Goal: Task Accomplishment & Management: Manage account settings

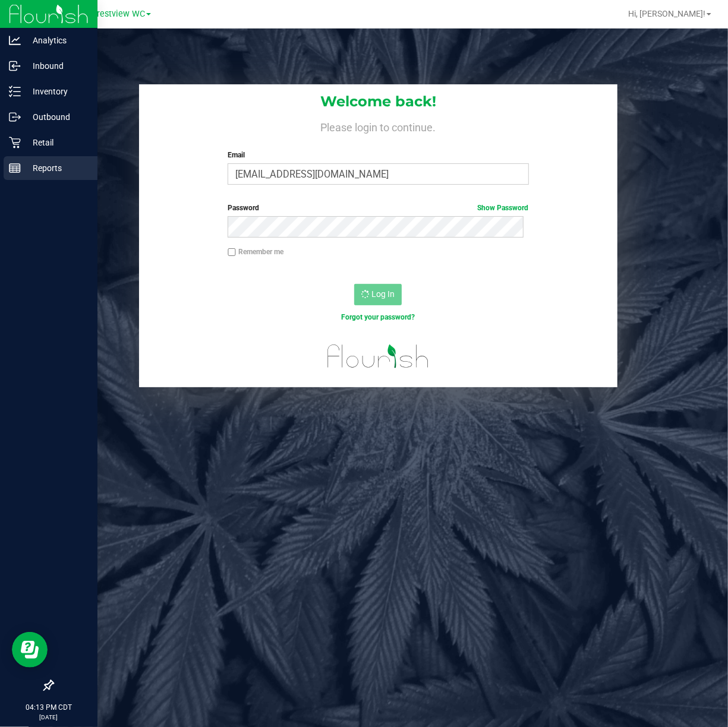
click at [3, 172] on link "Reports" at bounding box center [48, 169] width 97 height 26
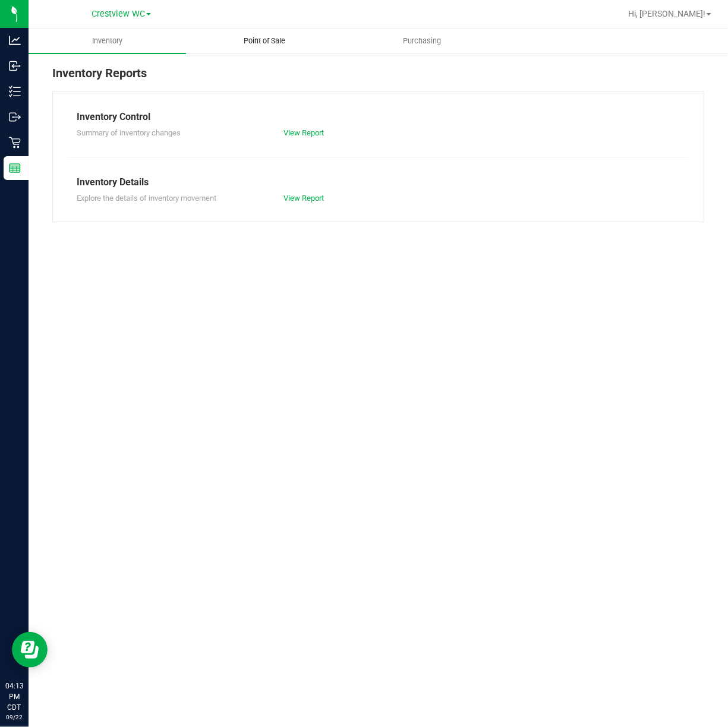
click at [277, 46] on span "Point of Sale" at bounding box center [264, 41] width 74 height 11
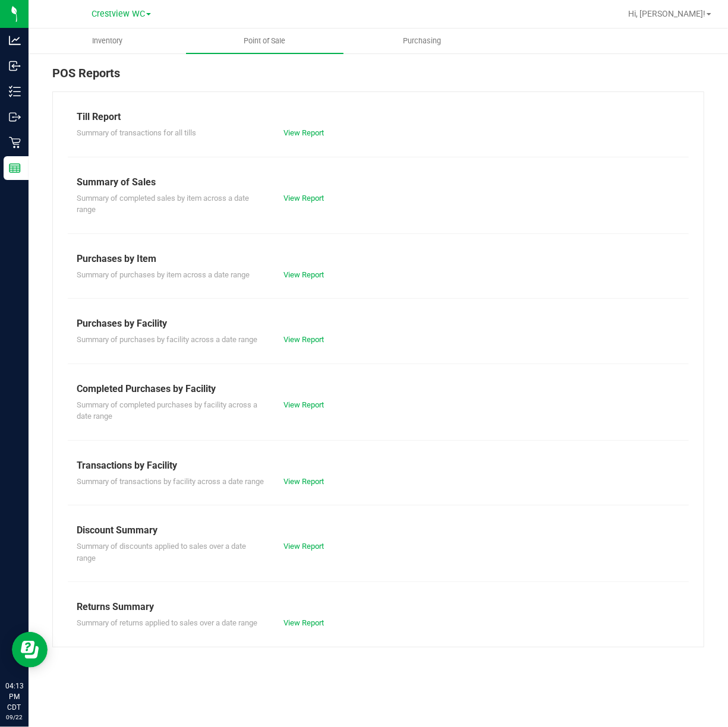
click at [331, 398] on div "Summary of completed purchases by facility across a date range View Report" at bounding box center [378, 409] width 621 height 26
click at [316, 404] on link "View Report" at bounding box center [303, 404] width 40 height 9
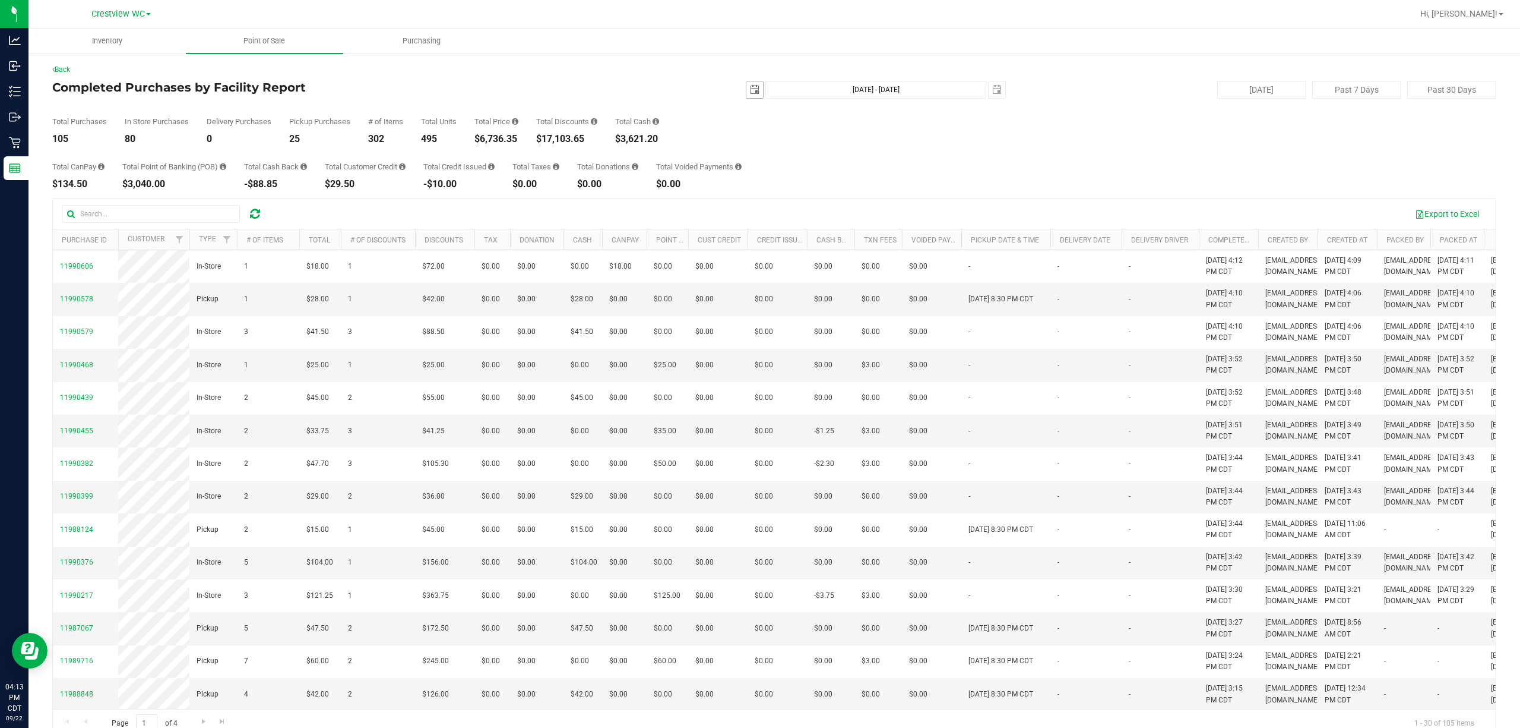
click at [727, 93] on span "select" at bounding box center [755, 89] width 17 height 17
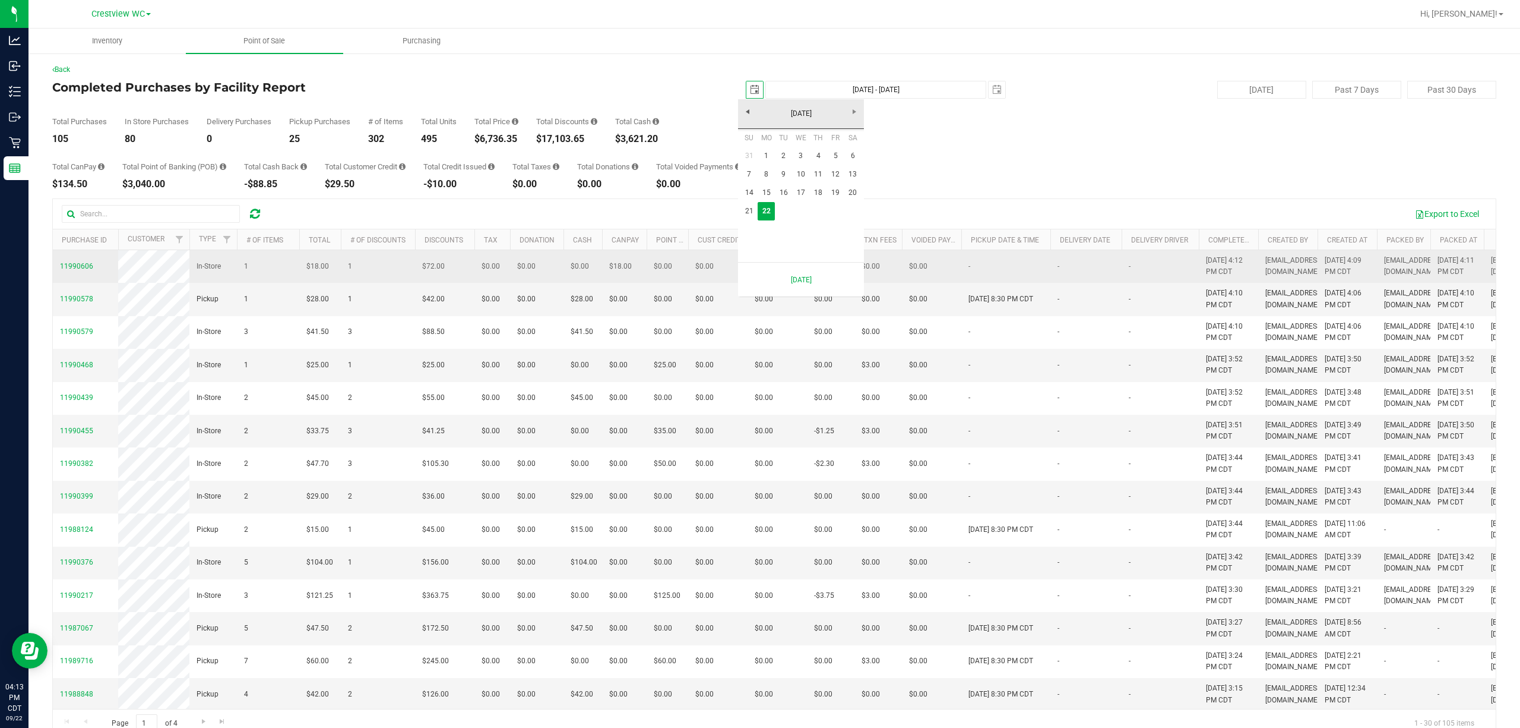
scroll to position [0, 30]
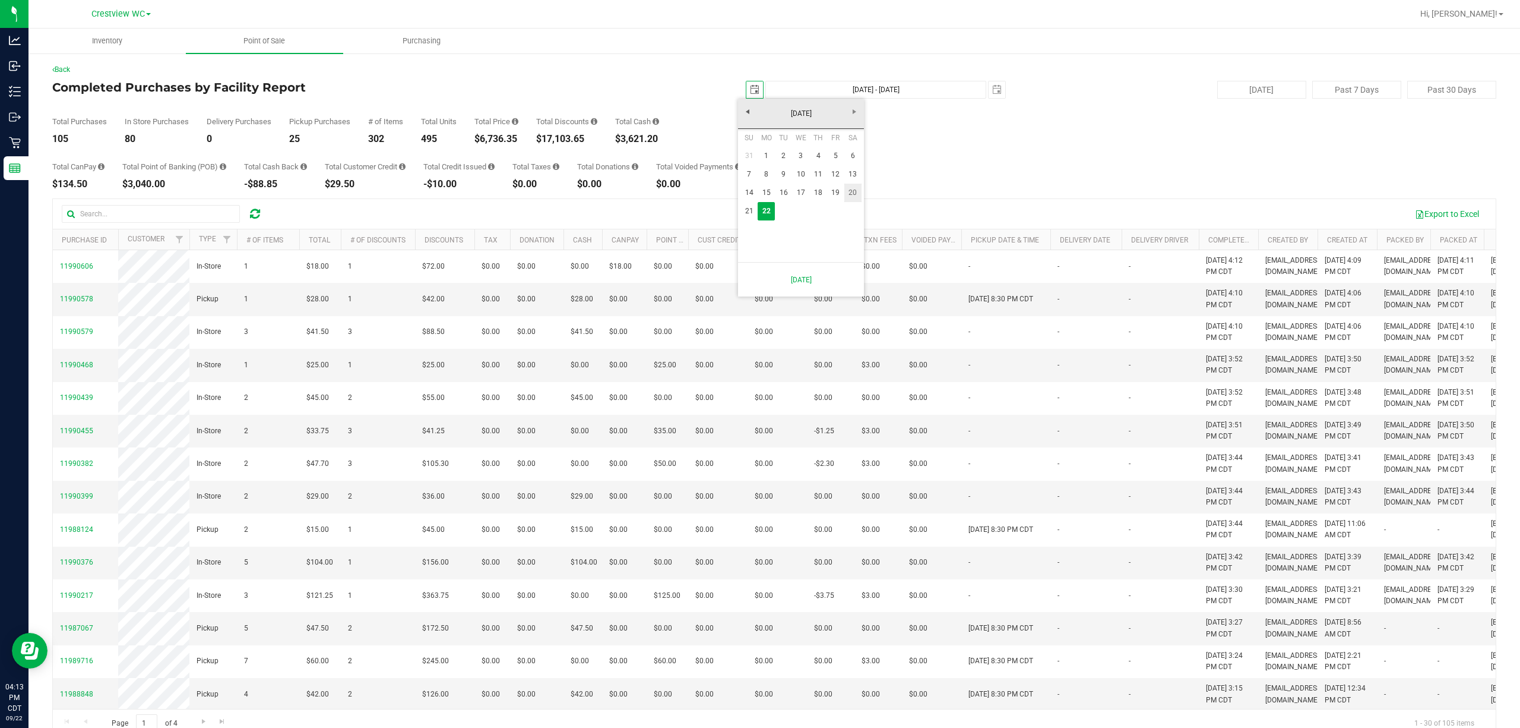
click at [727, 196] on link "20" at bounding box center [853, 193] width 17 height 18
type input "2025-09-20"
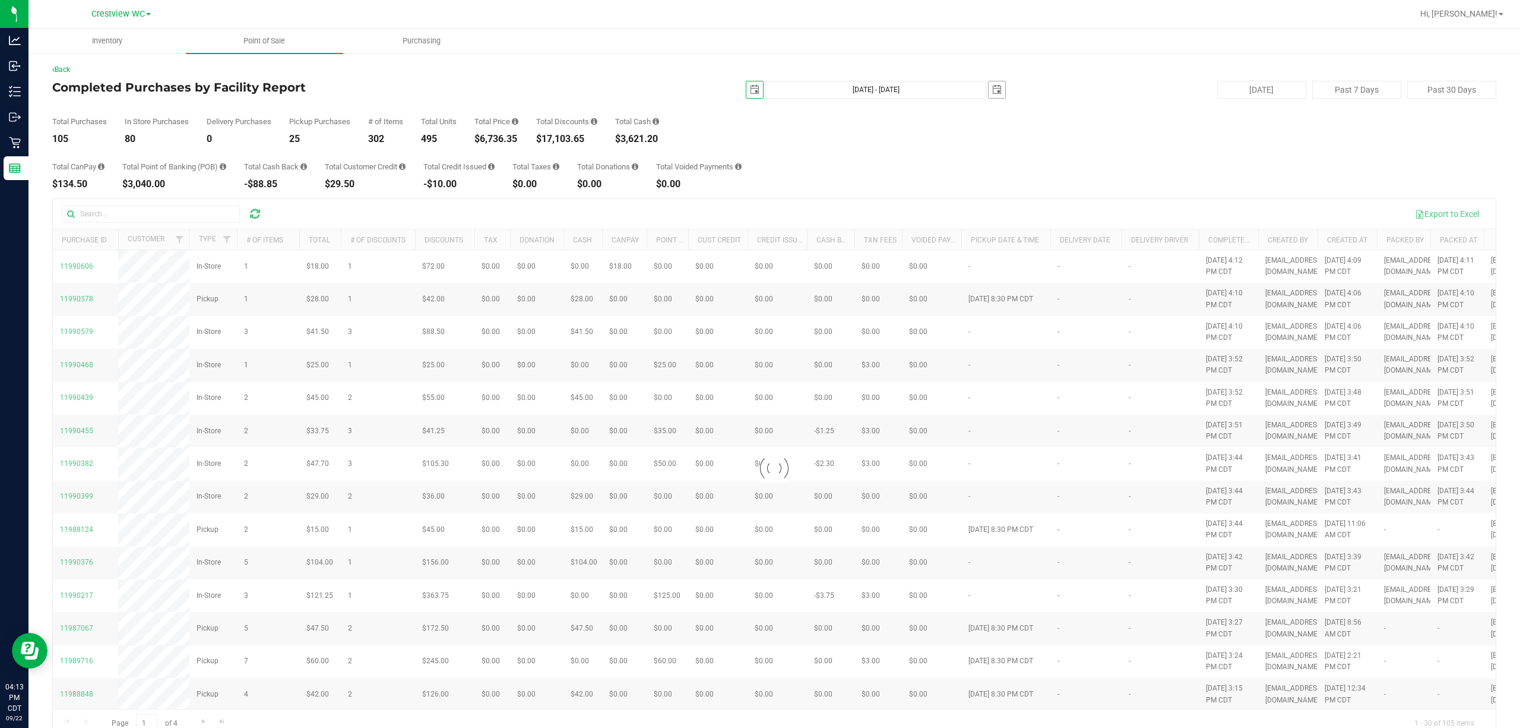
click at [727, 88] on span "select" at bounding box center [997, 90] width 10 height 10
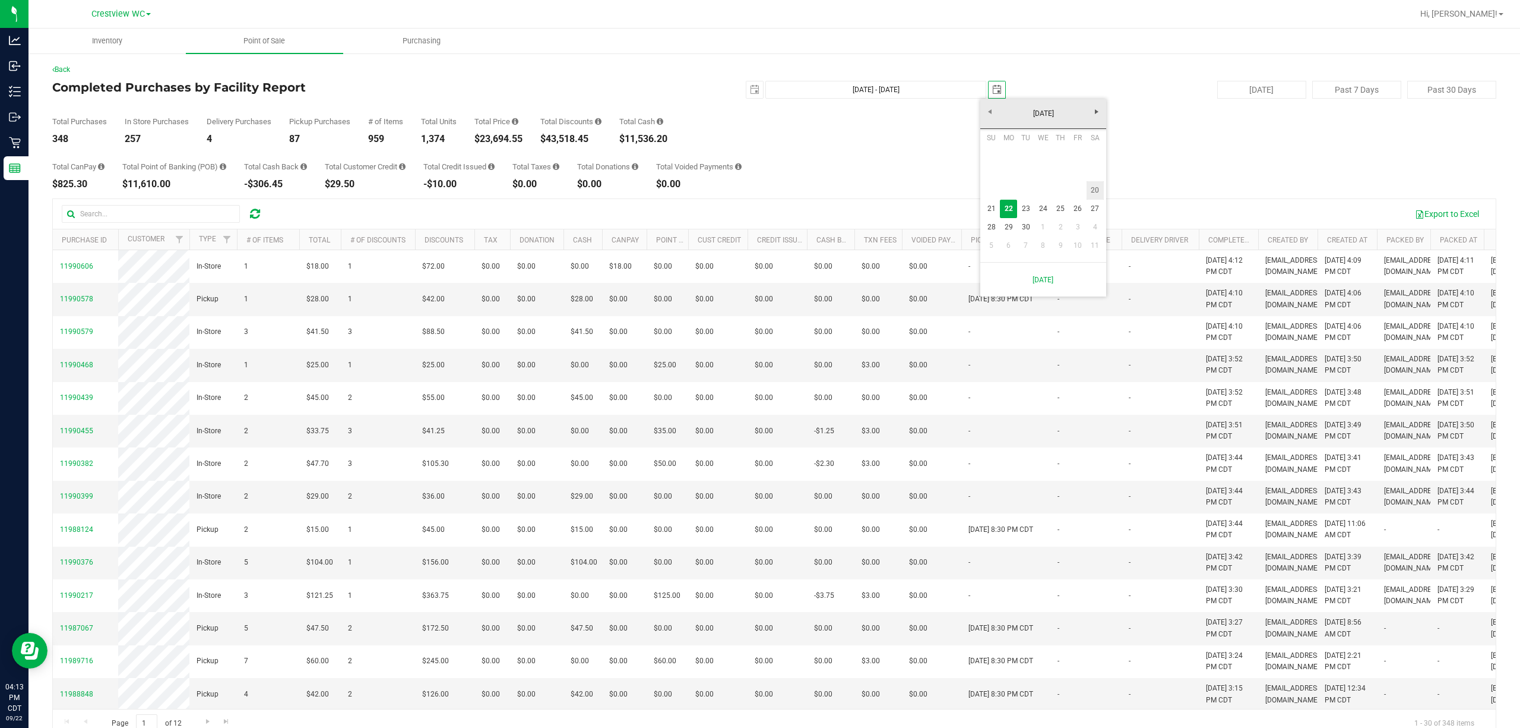
click at [727, 190] on link "20" at bounding box center [1095, 190] width 17 height 18
type input "Sep 20, 2025 - Sep 20, 2025"
type input "2025-09-20"
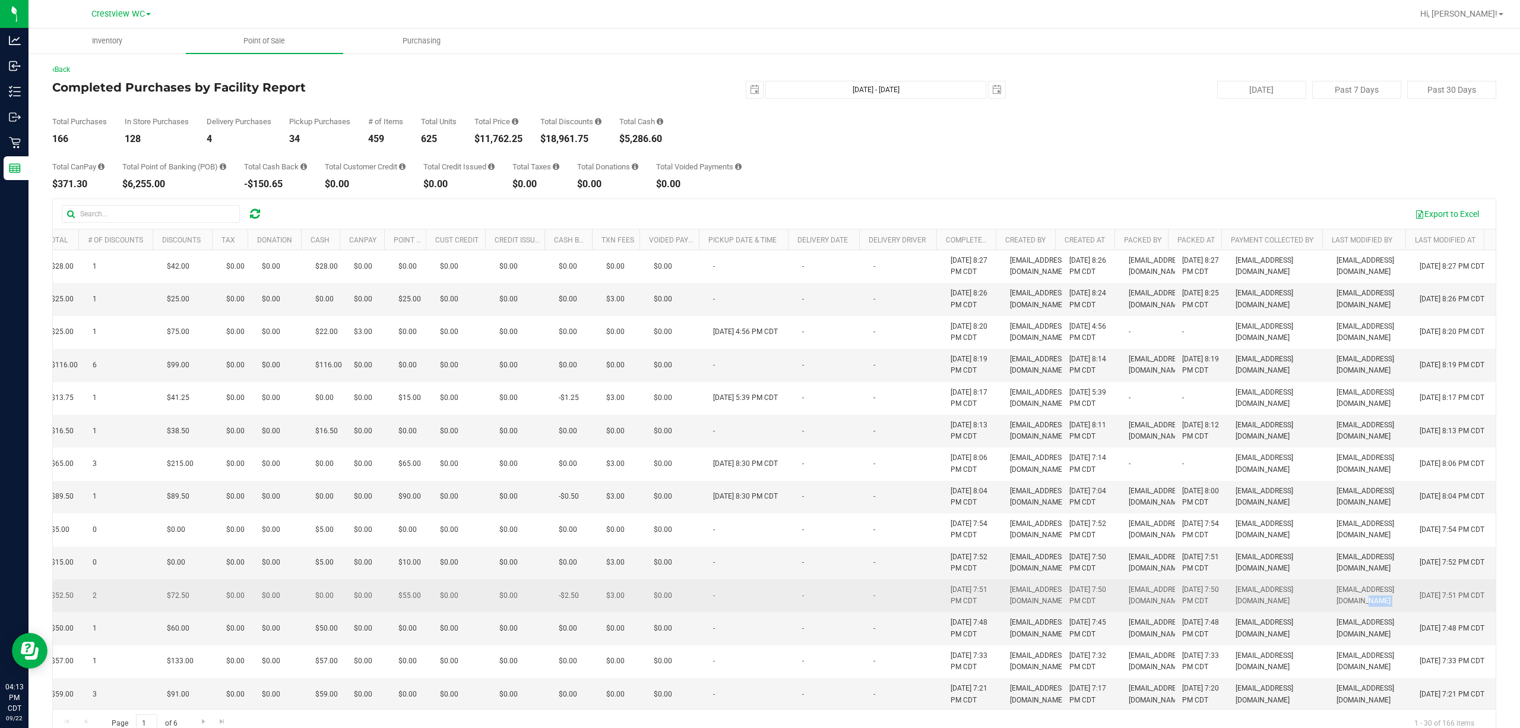
click at [727, 612] on tr "11982867 In-Store 3 $52.50 2 $72.50 $0.00 $0.00 $0.00 $0.00 $0.00 $0.00 $0.00 $…" at bounding box center [646, 595] width 1699 height 33
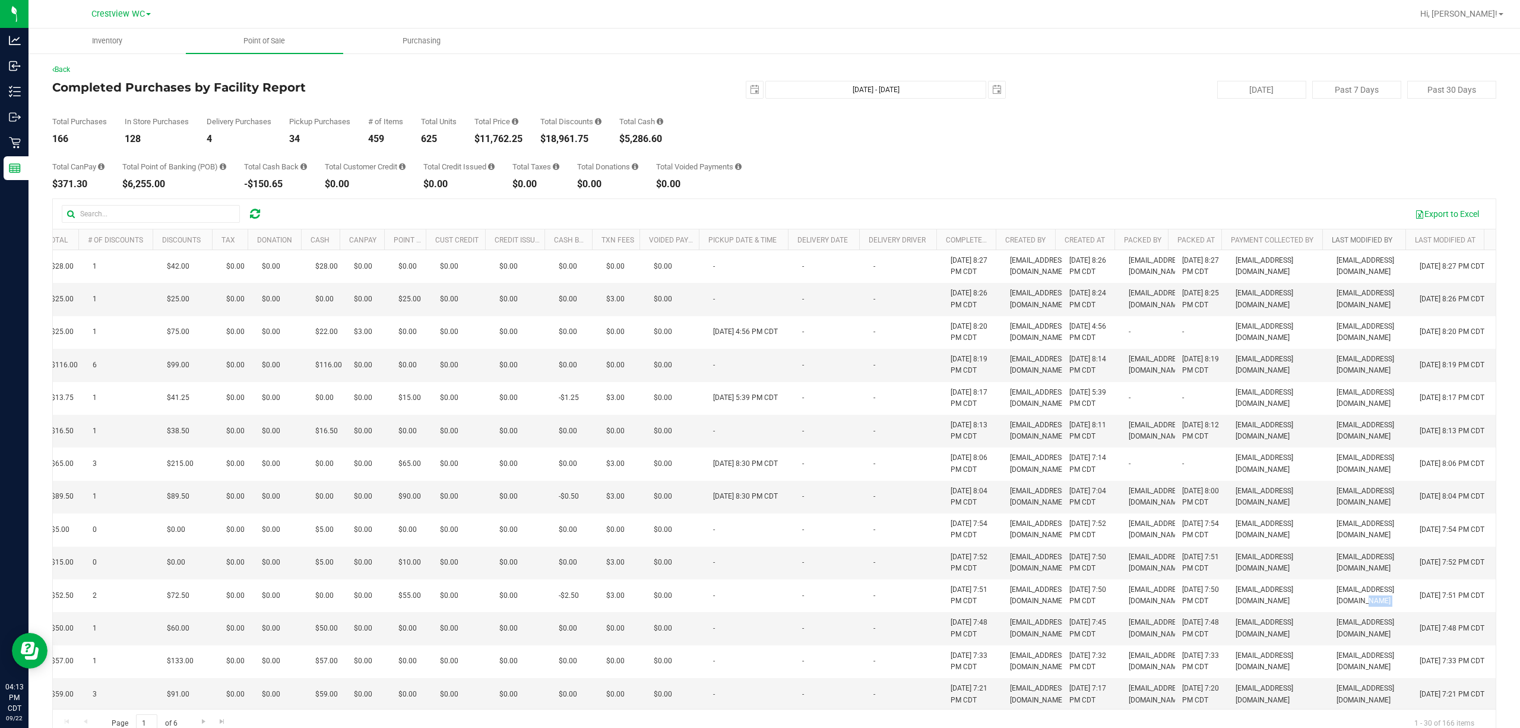
click at [727, 242] on link "Last Modified By" at bounding box center [1362, 240] width 61 height 8
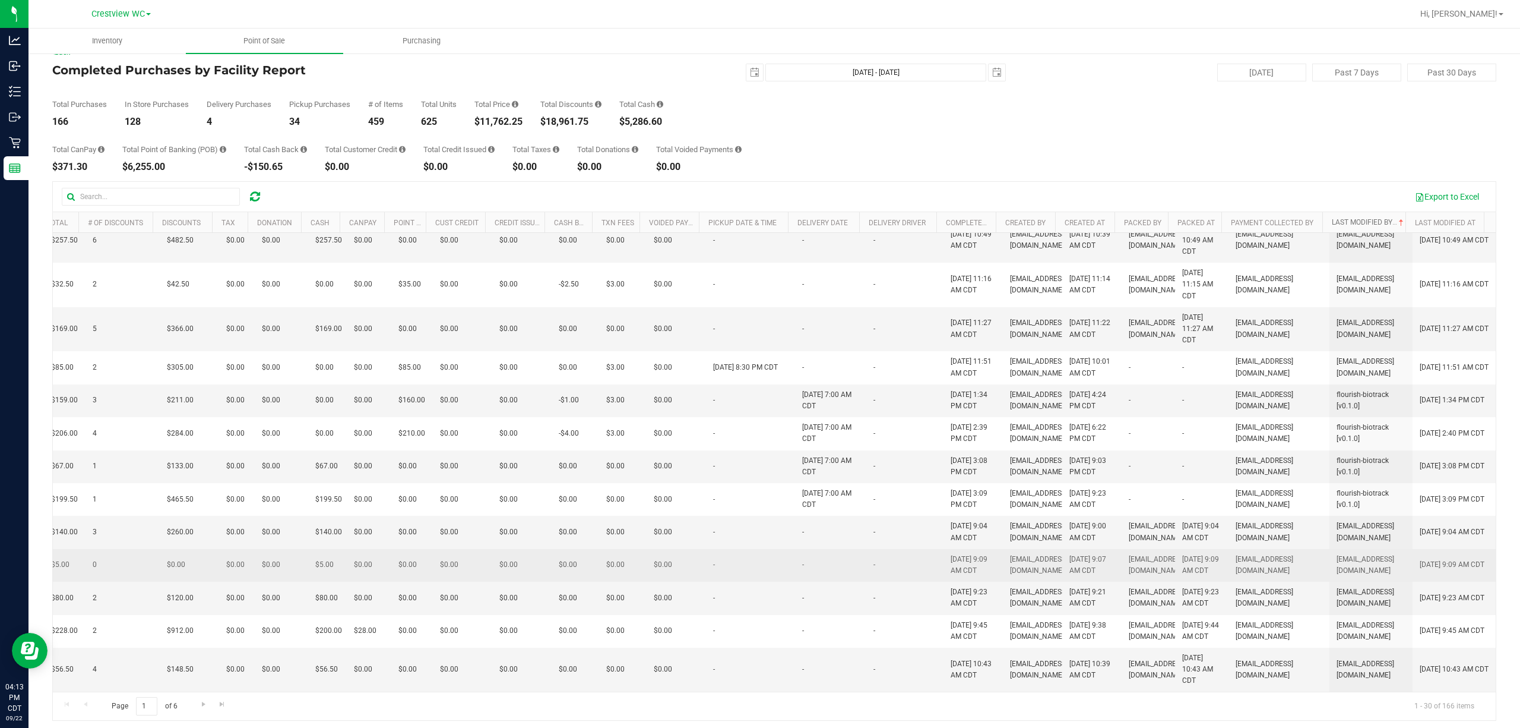
scroll to position [23, 0]
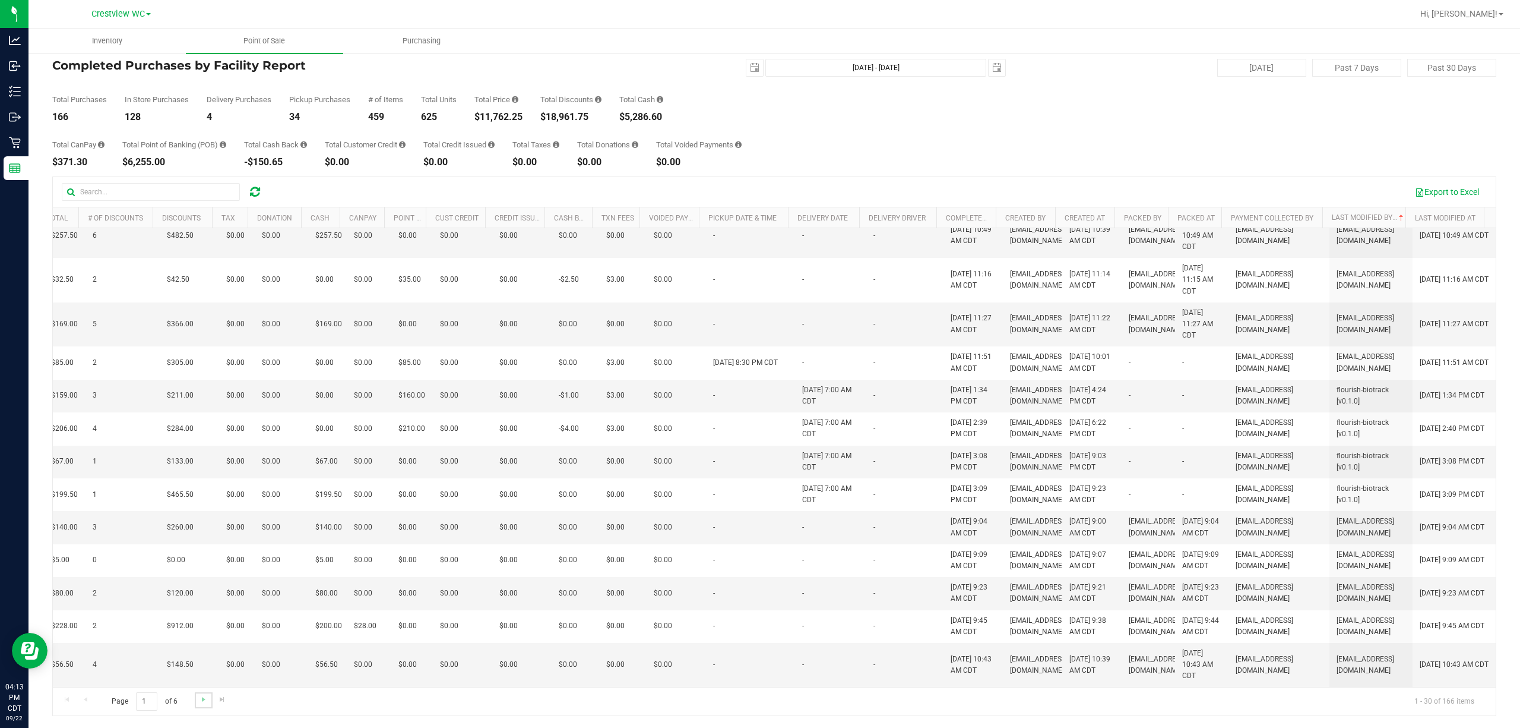
click at [203, 706] on link "Go to the next page" at bounding box center [203, 700] width 17 height 16
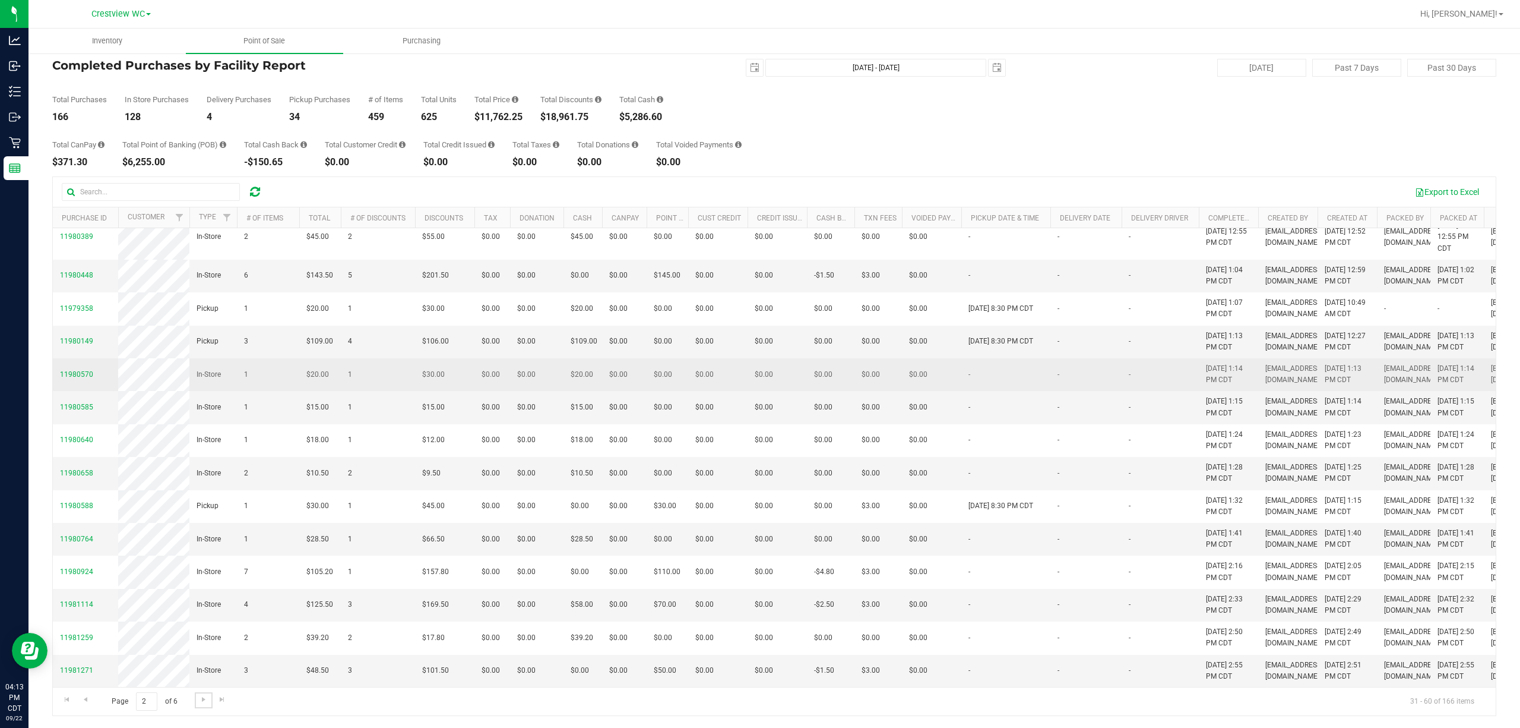
scroll to position [888, 0]
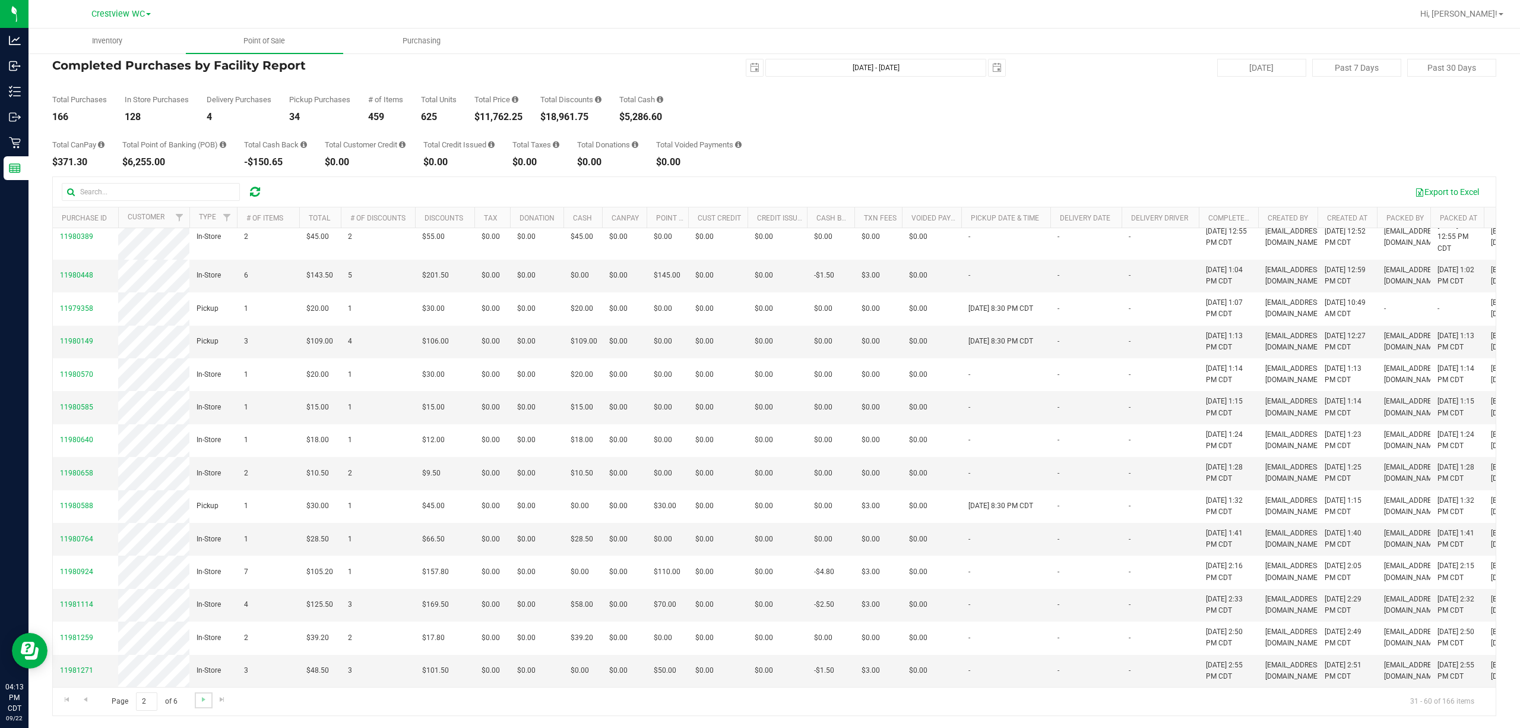
click at [198, 704] on link "Go to the next page" at bounding box center [203, 700] width 17 height 16
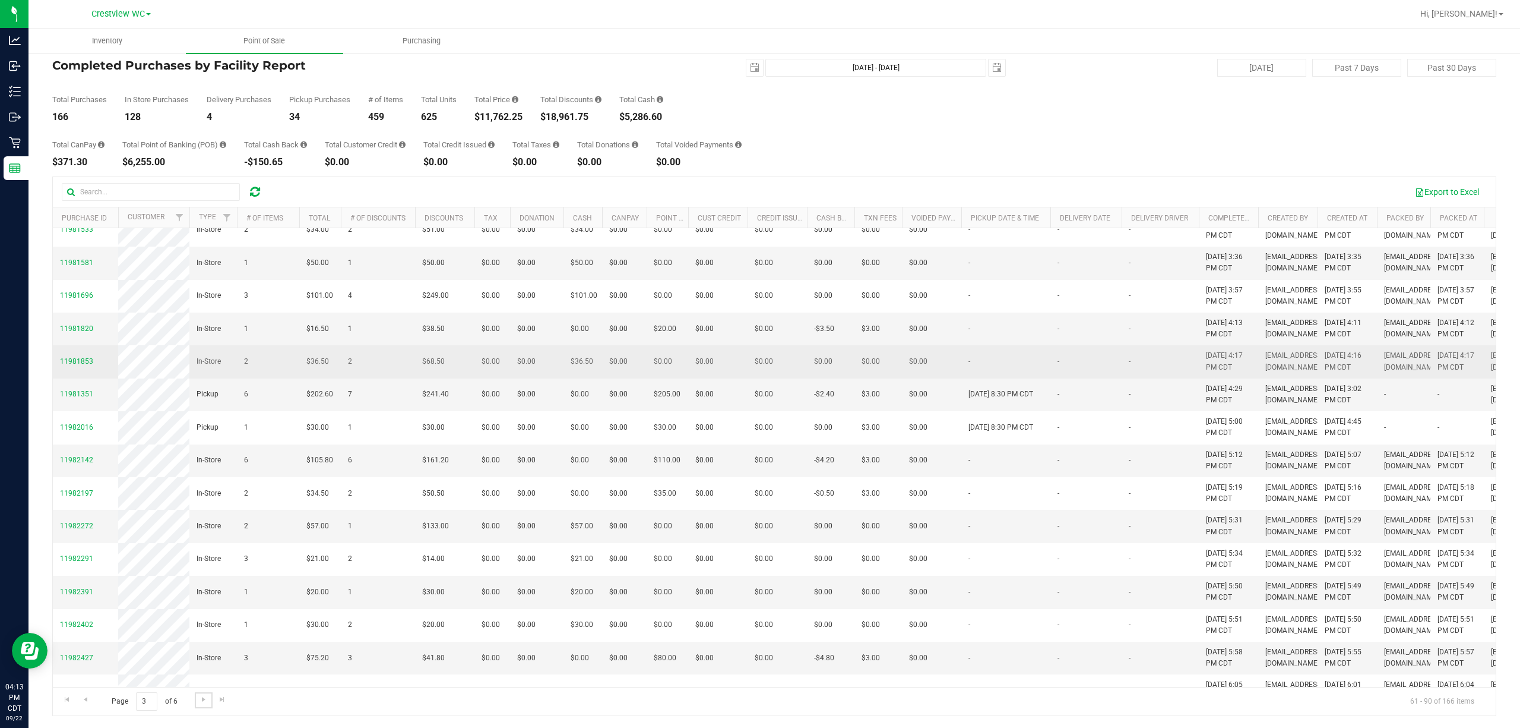
scroll to position [831, 0]
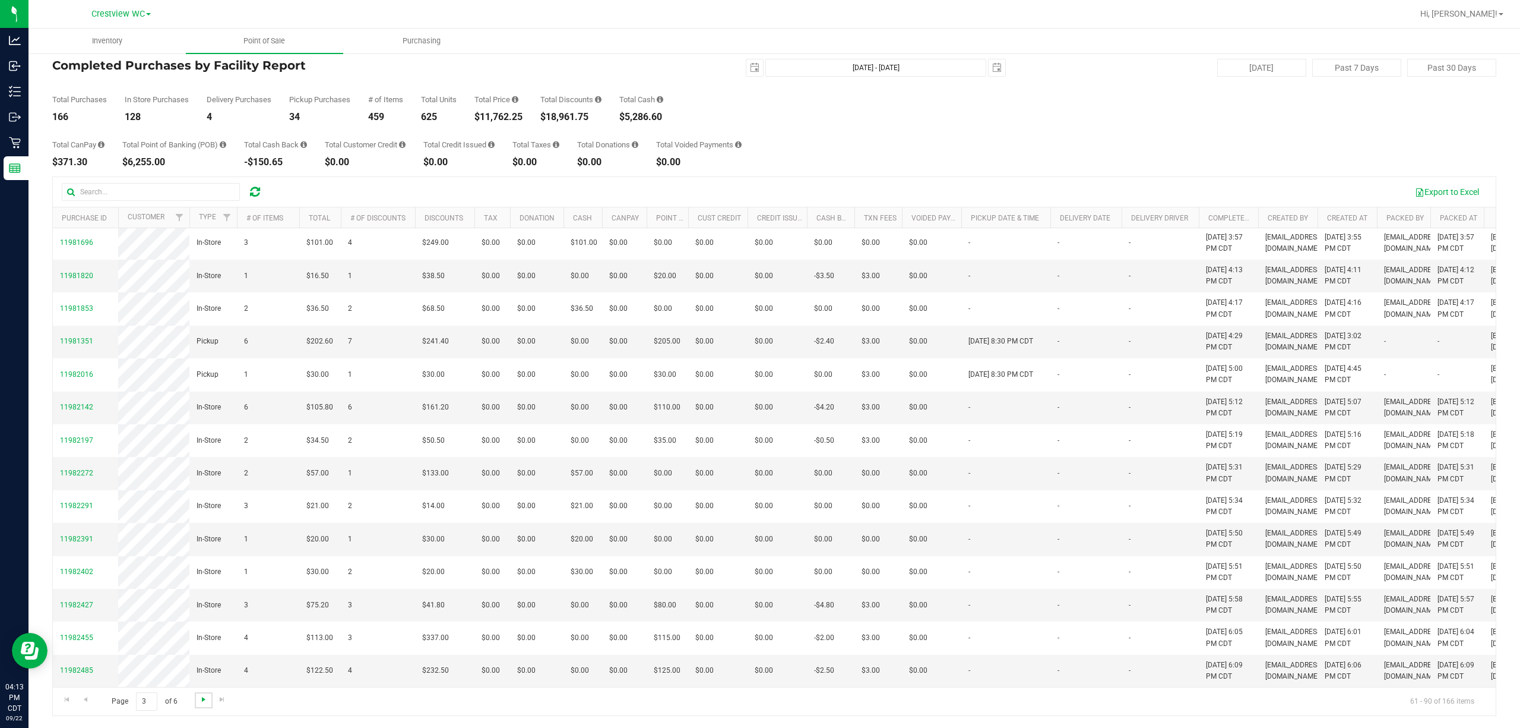
click at [203, 702] on span "Go to the next page" at bounding box center [204, 699] width 10 height 10
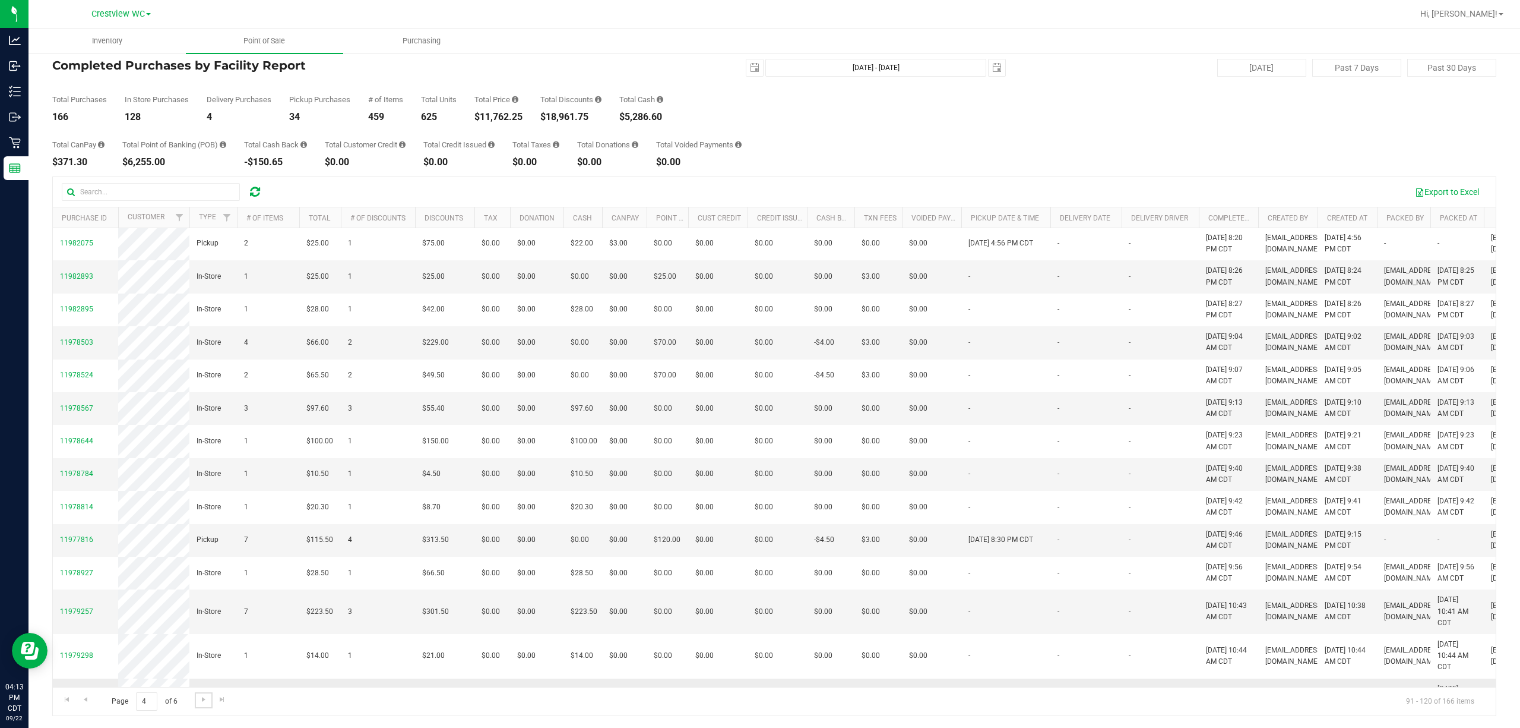
scroll to position [853, 0]
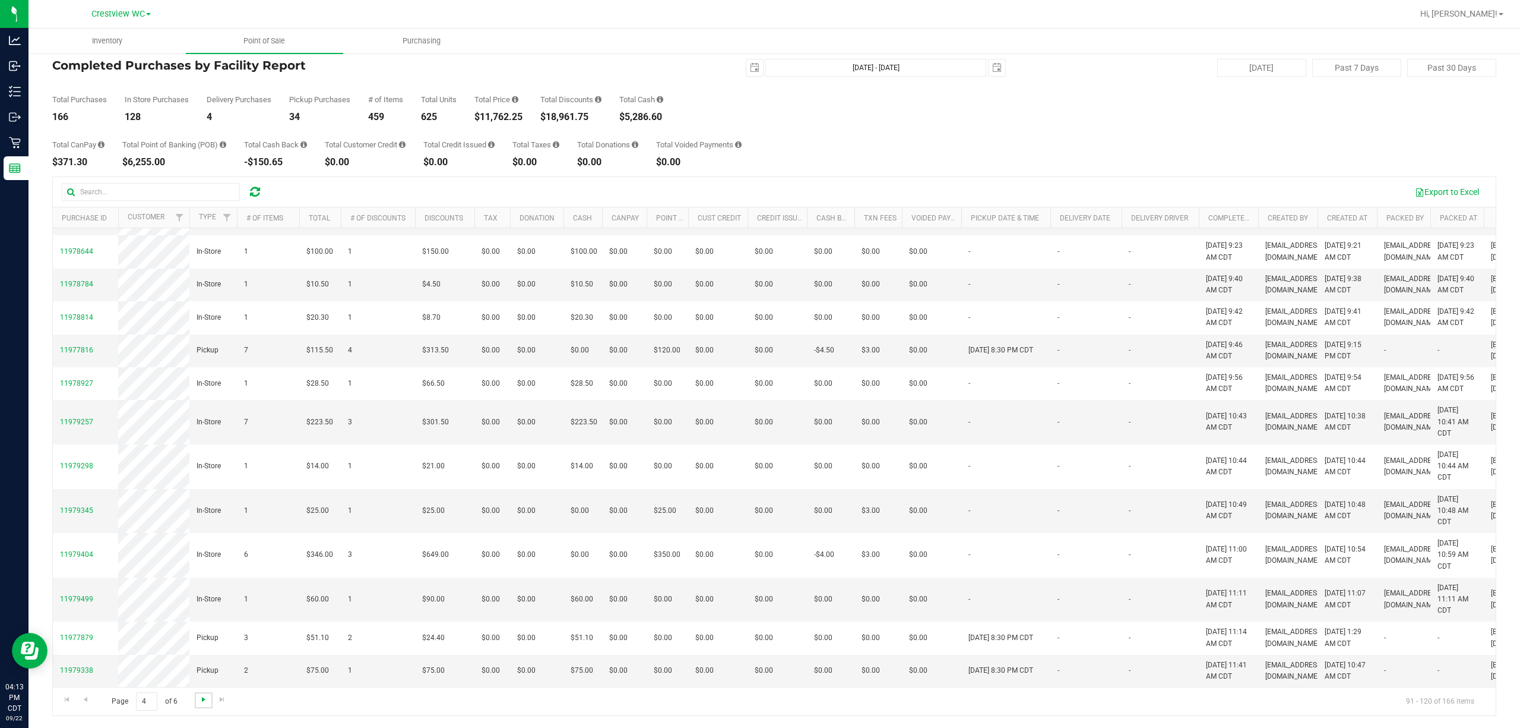
click at [203, 698] on span "Go to the next page" at bounding box center [204, 699] width 10 height 10
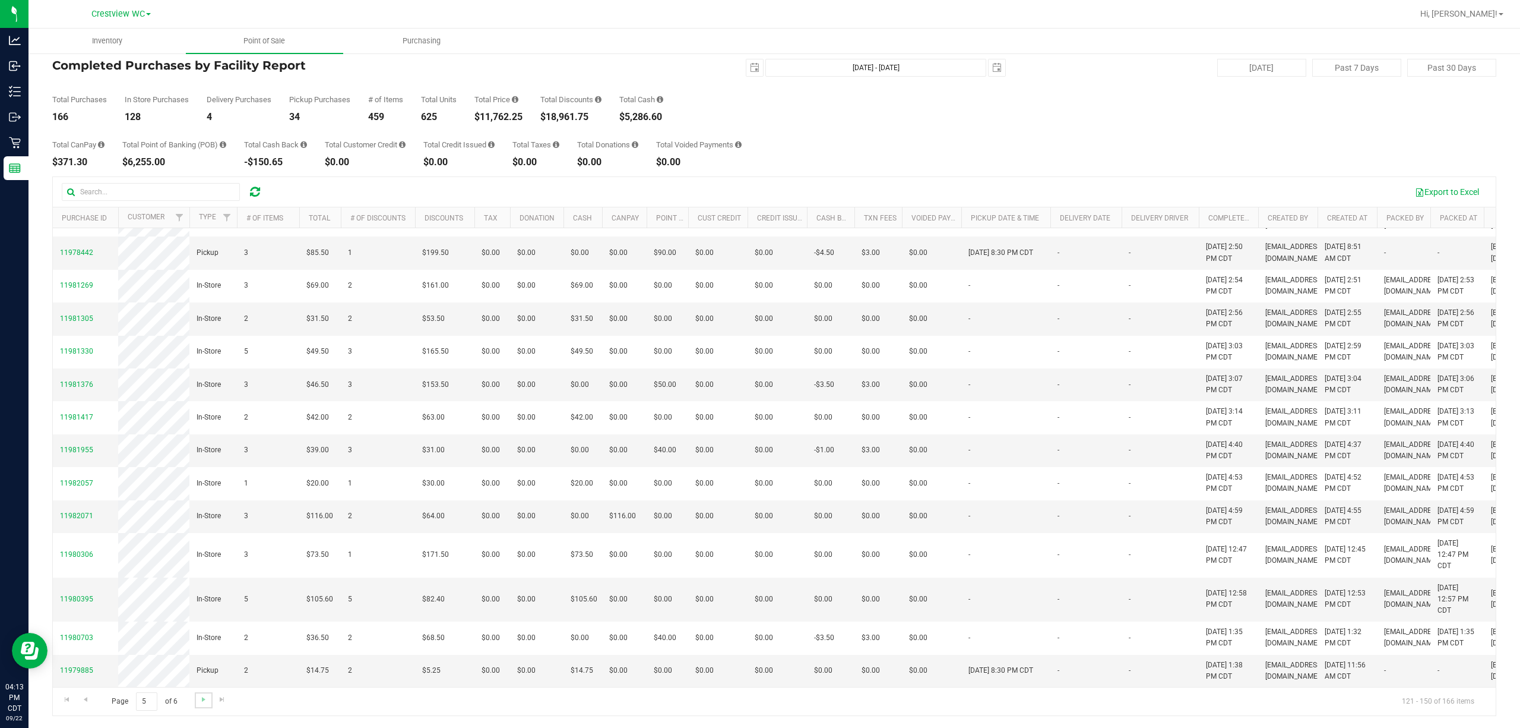
click at [195, 704] on link "Go to the next page" at bounding box center [203, 700] width 17 height 16
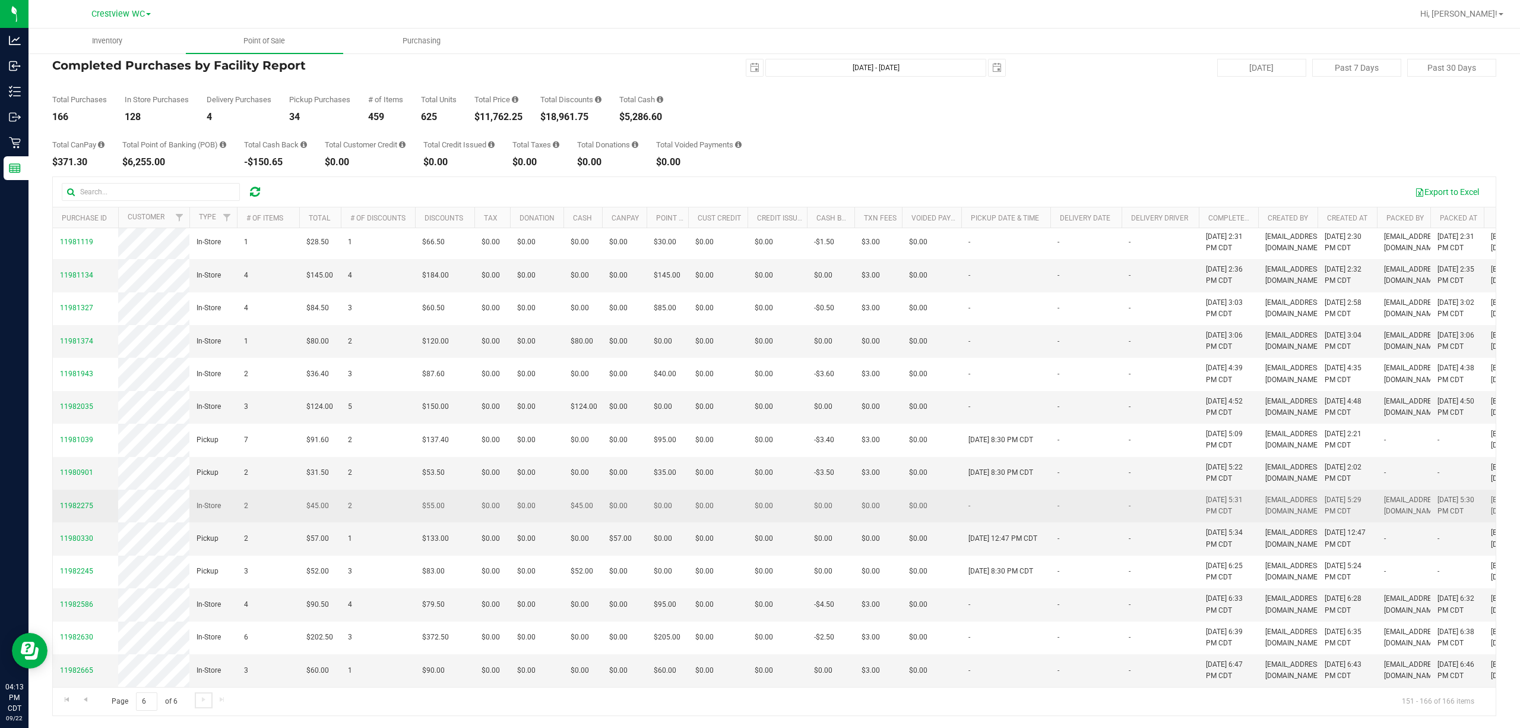
scroll to position [230, 0]
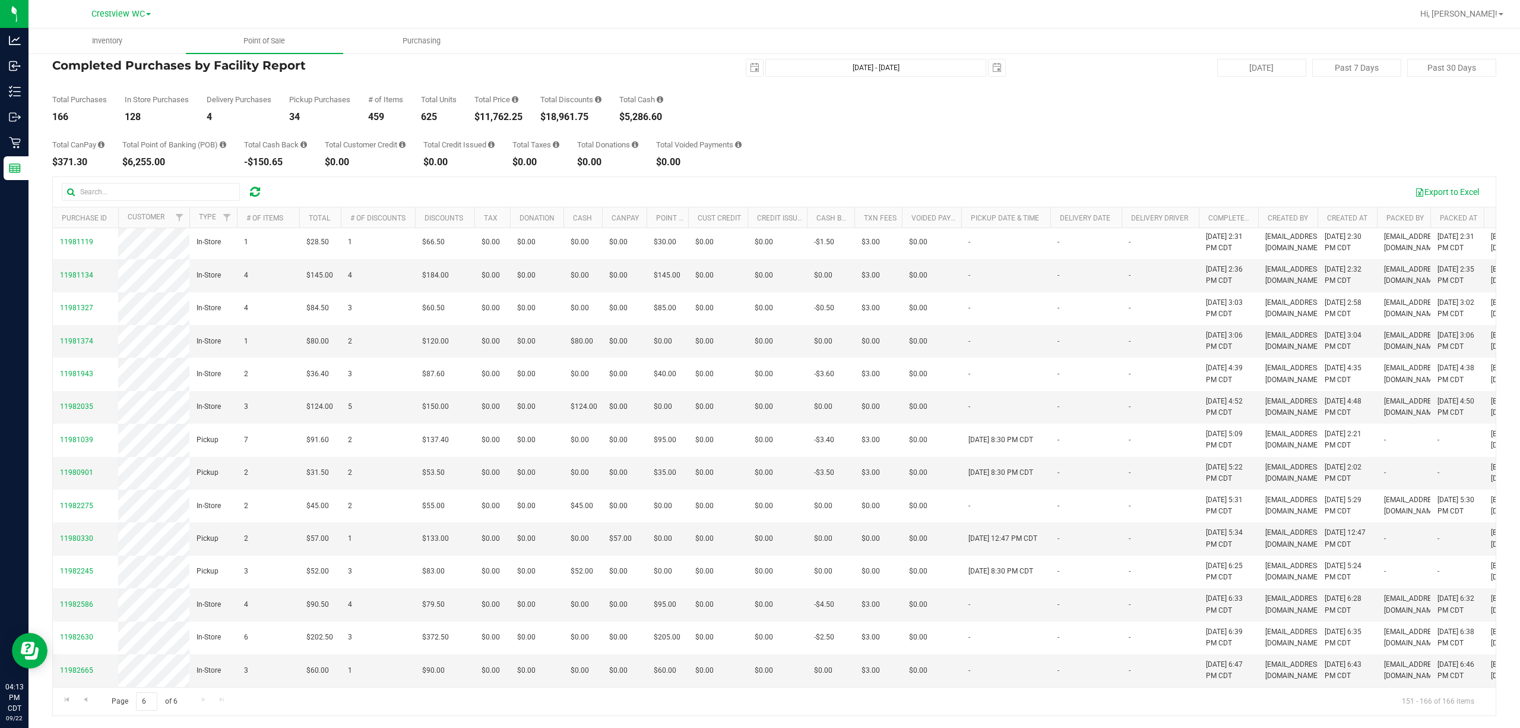
click at [727, 81] on div "Total Purchases 166 In Store Purchases 128 Delivery Purchases 4 Pickup Purchase…" at bounding box center [774, 99] width 1444 height 45
drag, startPoint x: 748, startPoint y: 79, endPoint x: 744, endPoint y: 74, distance: 6.8
click at [727, 78] on div "Total Purchases 166 In Store Purchases 128 Delivery Purchases 4 Pickup Purchase…" at bounding box center [774, 99] width 1444 height 45
click at [727, 74] on span "select" at bounding box center [755, 67] width 17 height 17
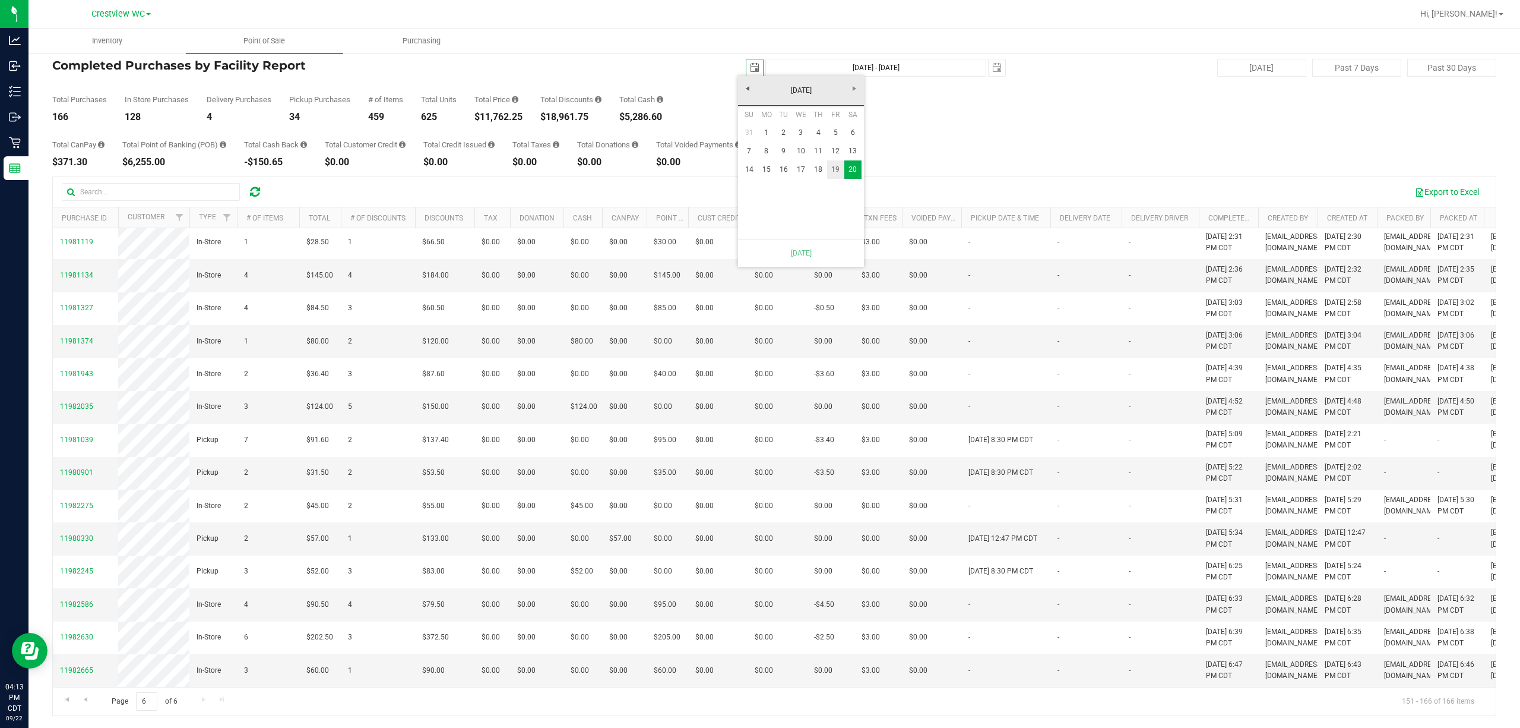
click at [727, 170] on link "19" at bounding box center [835, 169] width 17 height 18
type input "Sep 19, 2025 - Sep 20, 2025"
type input "2025-09-19"
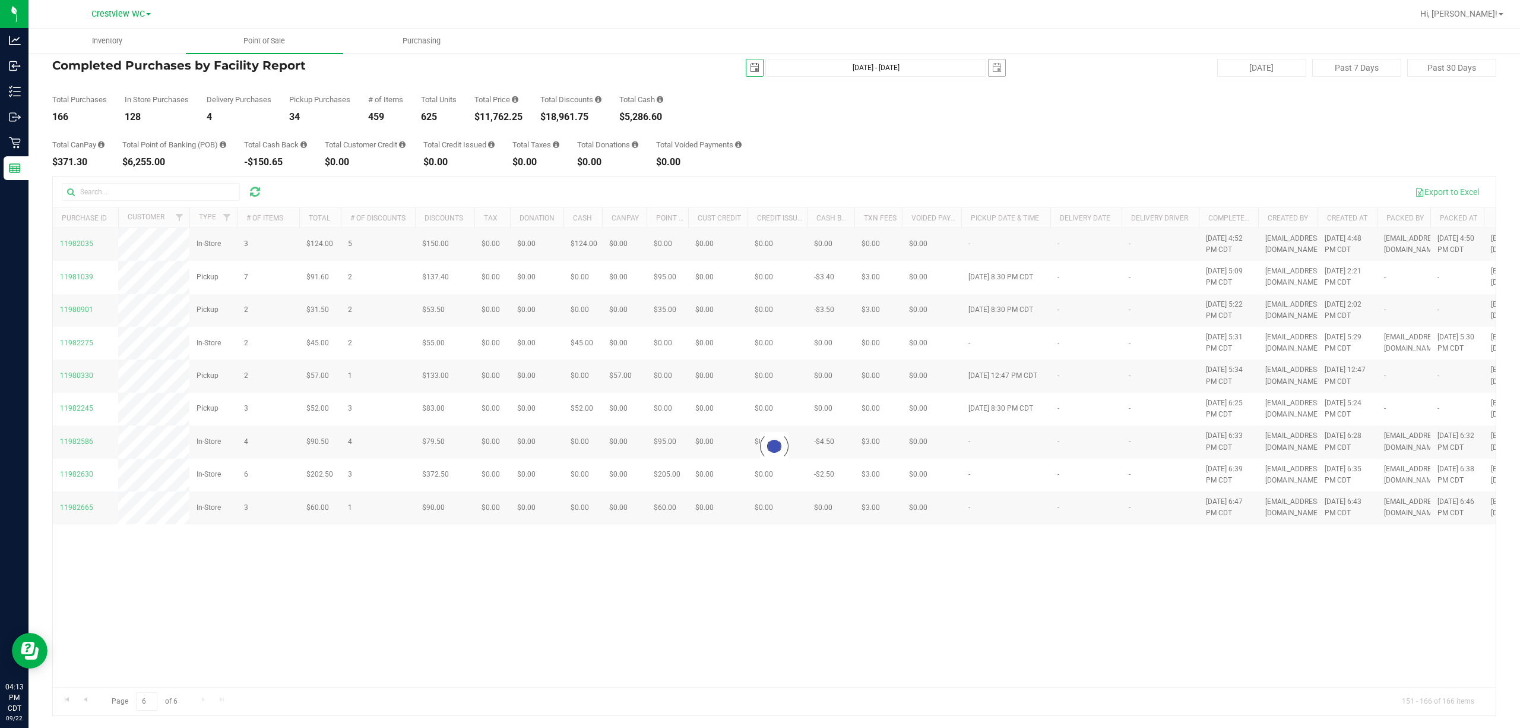
click at [727, 64] on span "select" at bounding box center [997, 67] width 17 height 17
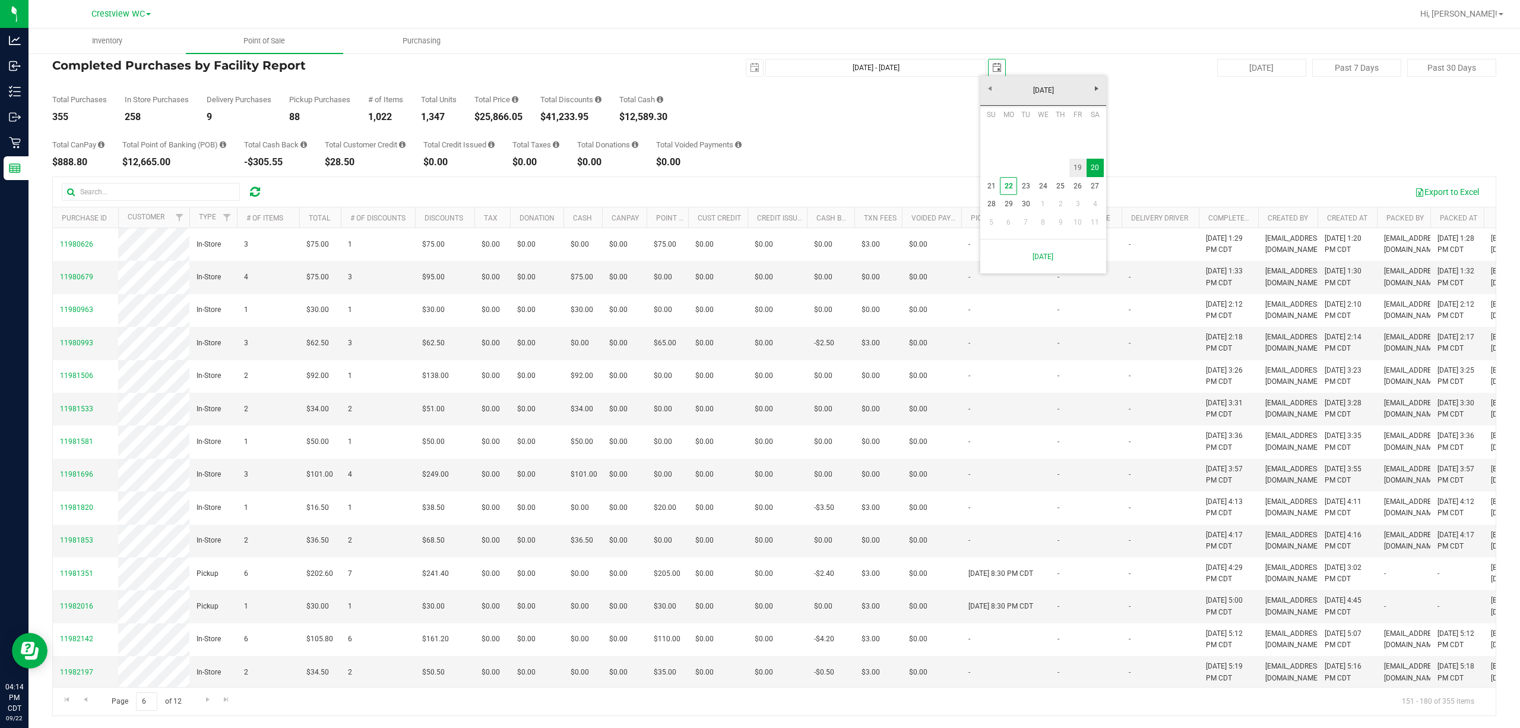
click at [727, 171] on link "19" at bounding box center [1078, 168] width 17 height 18
type input "Sep 19, 2025 - Sep 19, 2025"
type input "2025-09-19"
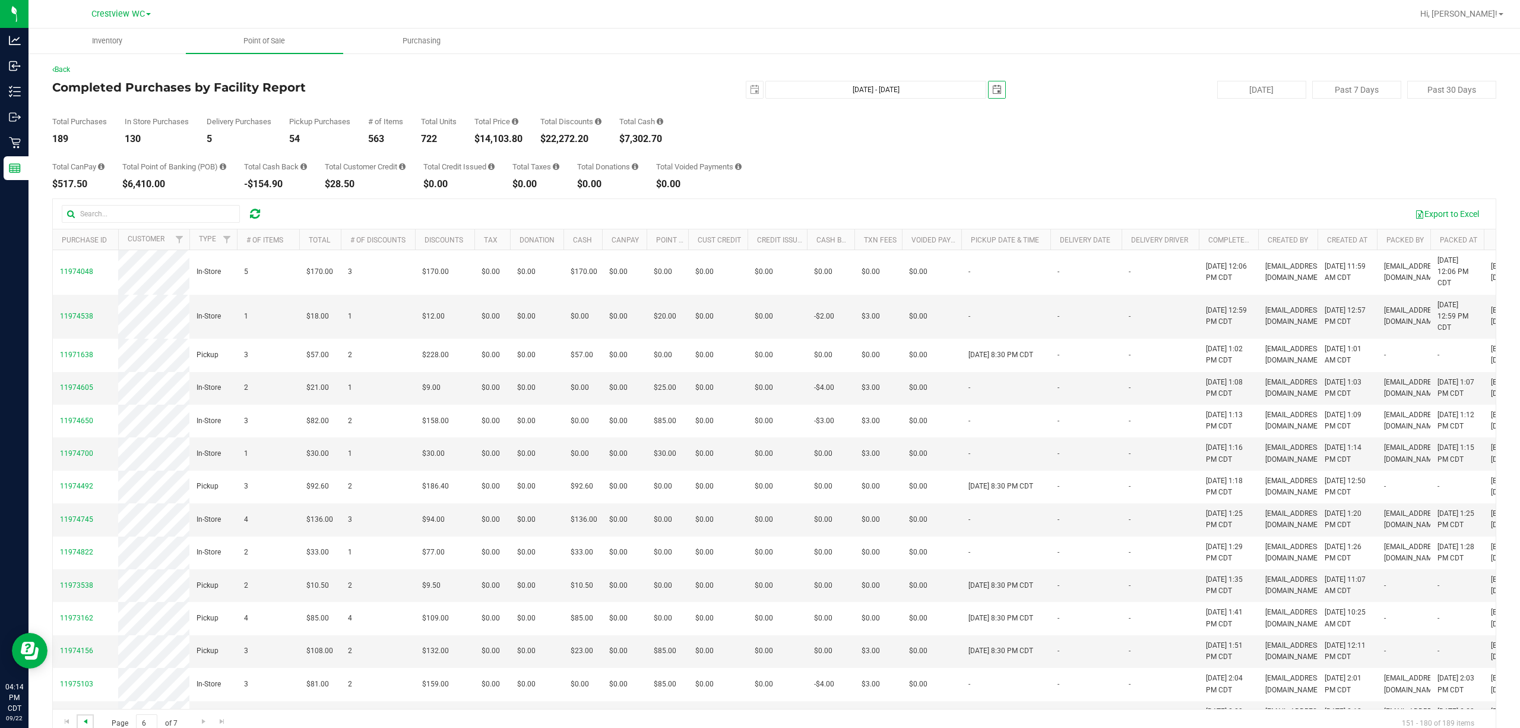
click at [81, 721] on span "Go to the previous page" at bounding box center [86, 721] width 10 height 10
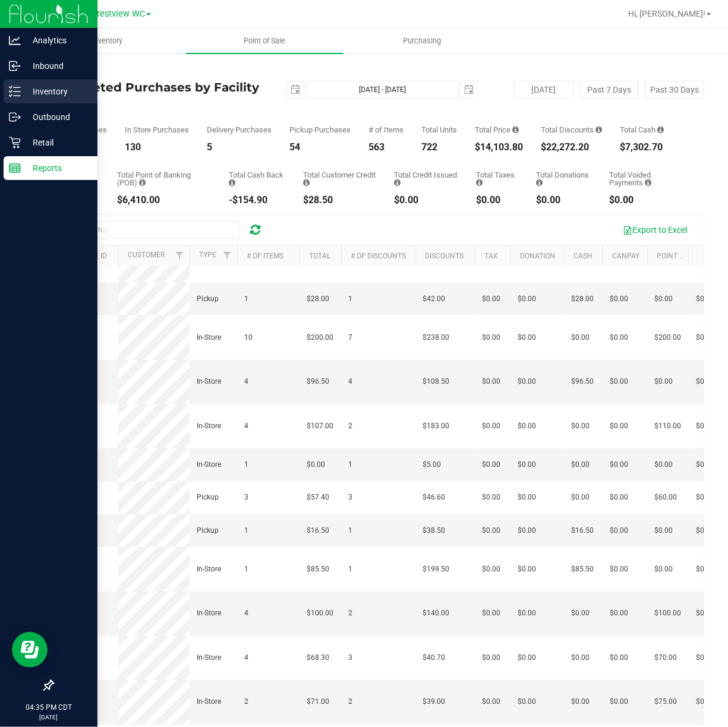
click at [6, 88] on div "Inventory" at bounding box center [51, 92] width 94 height 24
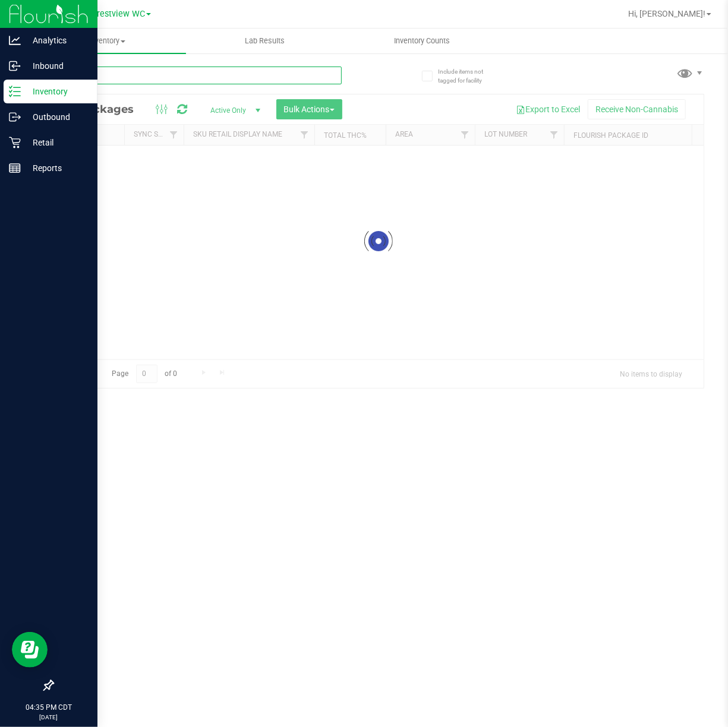
click at [112, 74] on input "text" at bounding box center [196, 76] width 289 height 18
type input "9173291203248497"
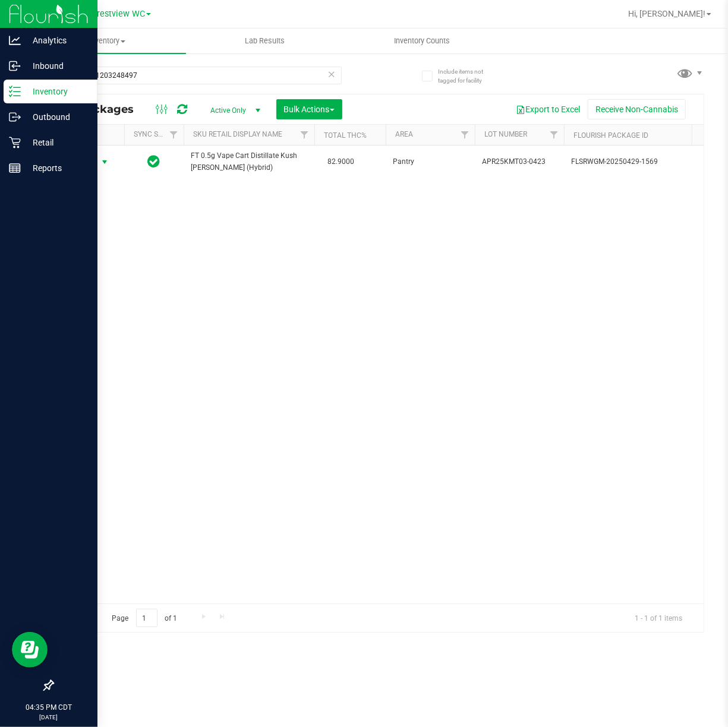
click at [86, 165] on span "Action" at bounding box center [81, 162] width 32 height 17
click at [134, 312] on li "Unlock package" at bounding box center [103, 304] width 77 height 18
click at [13, 139] on icon at bounding box center [15, 143] width 12 height 12
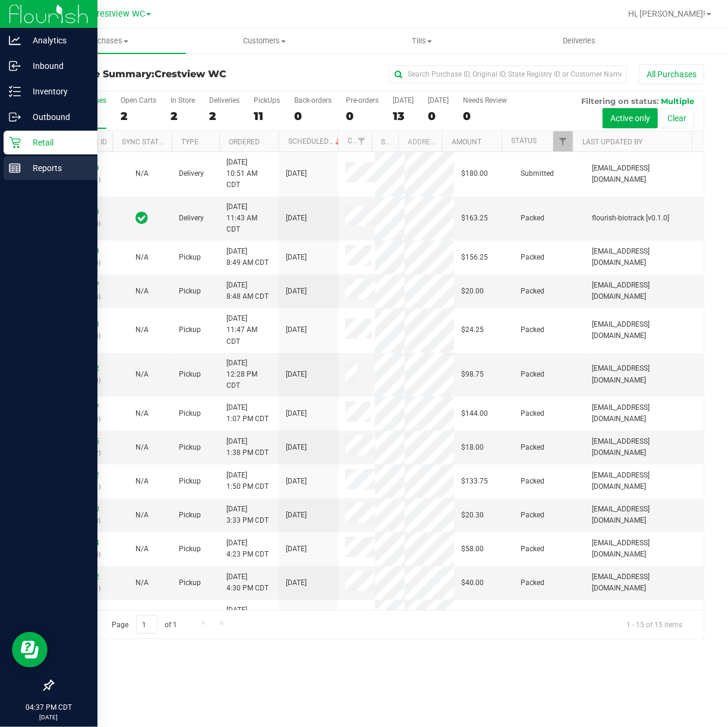
click at [20, 176] on div "Reports" at bounding box center [51, 168] width 94 height 24
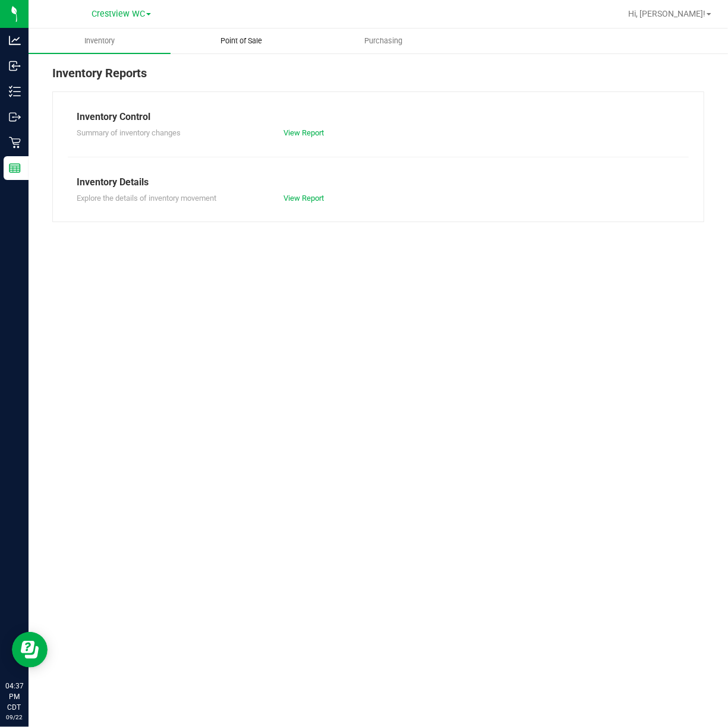
click at [210, 38] on span "Point of Sale" at bounding box center [241, 41] width 74 height 11
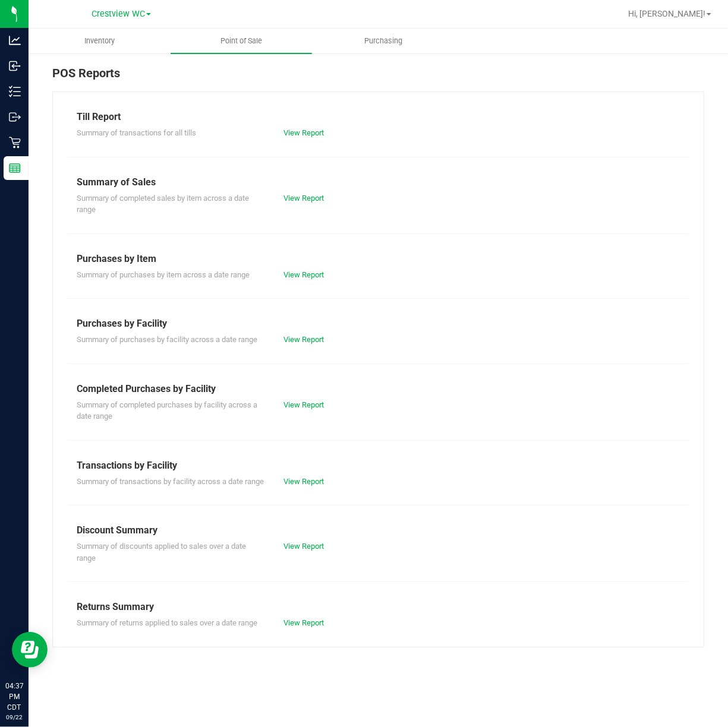
click at [293, 395] on div "Completed Purchases by Facility" at bounding box center [378, 389] width 603 height 14
drag, startPoint x: 312, startPoint y: 347, endPoint x: 314, endPoint y: 337, distance: 9.6
click at [312, 346] on div "Till Report Summary of transactions for all tills View Report Summary of Sales …" at bounding box center [377, 369] width 651 height 556
click at [315, 333] on div "Summary of purchases by facility across a date range View Report" at bounding box center [378, 338] width 621 height 15
click at [323, 352] on div "Till Report Summary of transactions for all tills View Report Summary of Sales …" at bounding box center [377, 369] width 651 height 556
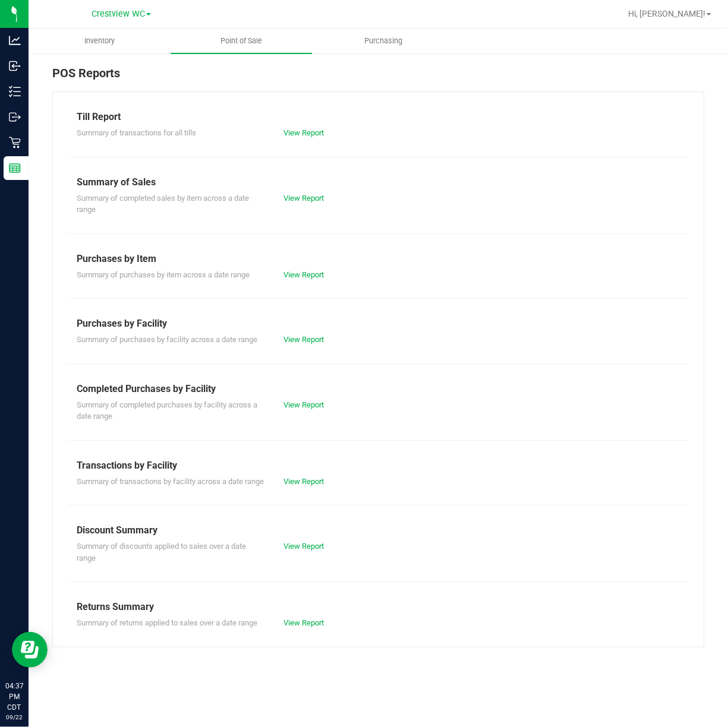
click at [321, 347] on div "Till Report Summary of transactions for all tills View Report Summary of Sales …" at bounding box center [377, 369] width 651 height 556
click at [317, 340] on link "View Report" at bounding box center [303, 339] width 40 height 9
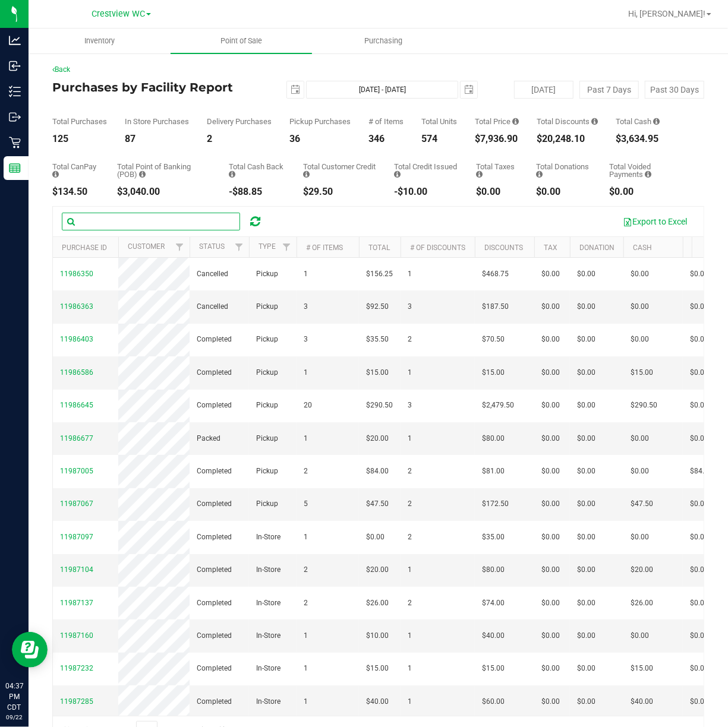
click at [153, 222] on input "text" at bounding box center [151, 222] width 178 height 18
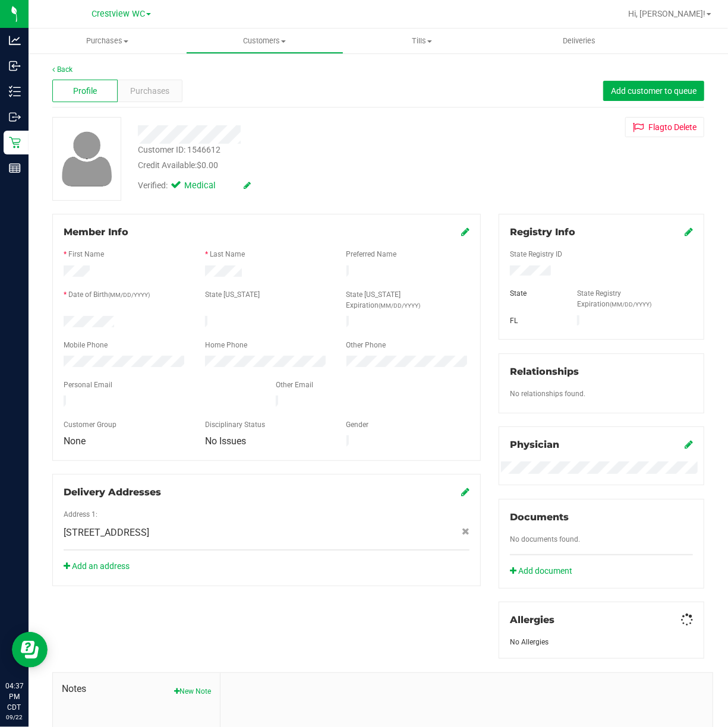
click at [163, 103] on div "Profile Purchases Add customer to queue" at bounding box center [377, 91] width 651 height 33
click at [160, 97] on div "Purchases" at bounding box center [150, 91] width 65 height 23
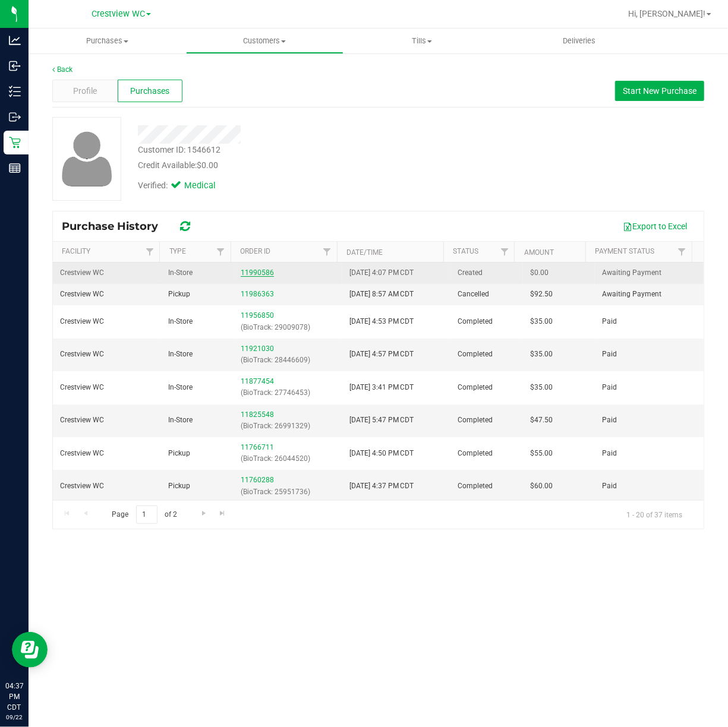
click at [254, 277] on link "11990586" at bounding box center [257, 272] width 33 height 8
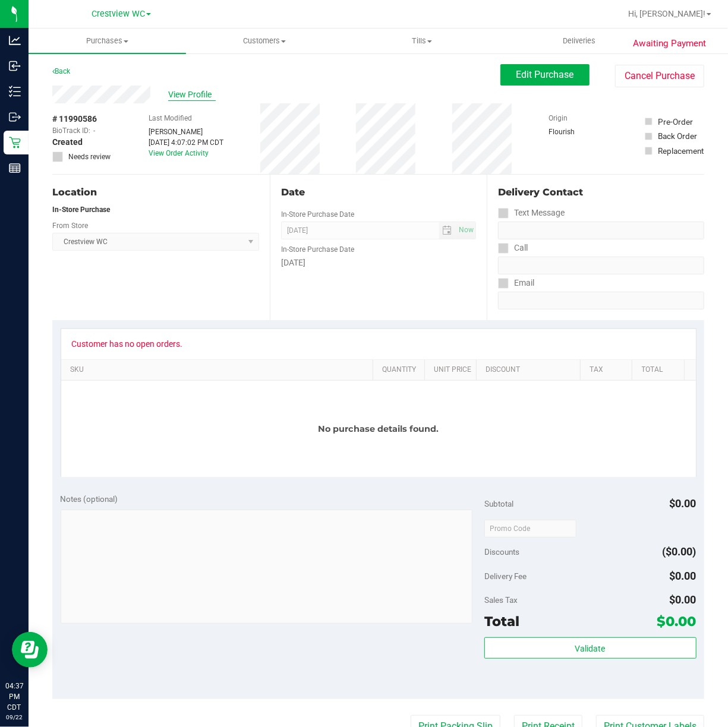
click at [205, 93] on span "View Profile" at bounding box center [192, 94] width 48 height 12
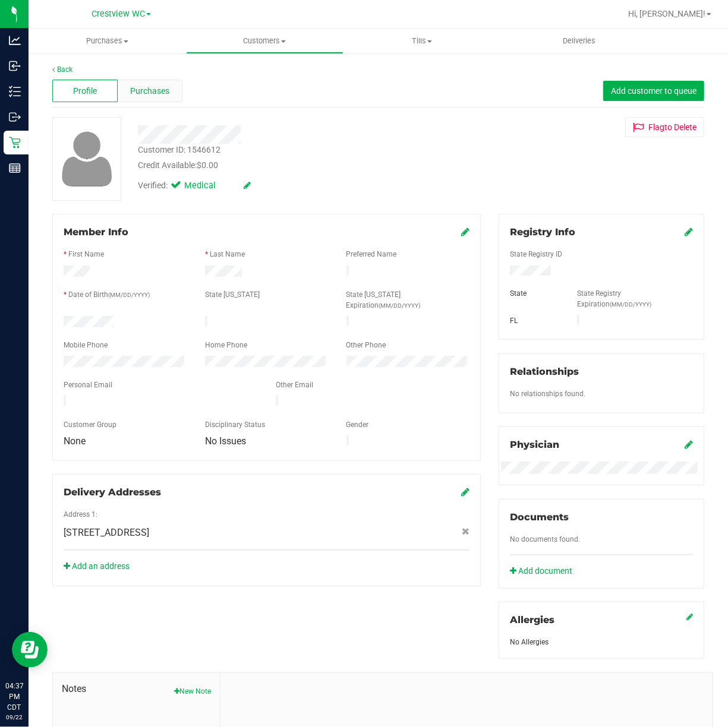
click at [124, 98] on div "Purchases" at bounding box center [150, 91] width 65 height 23
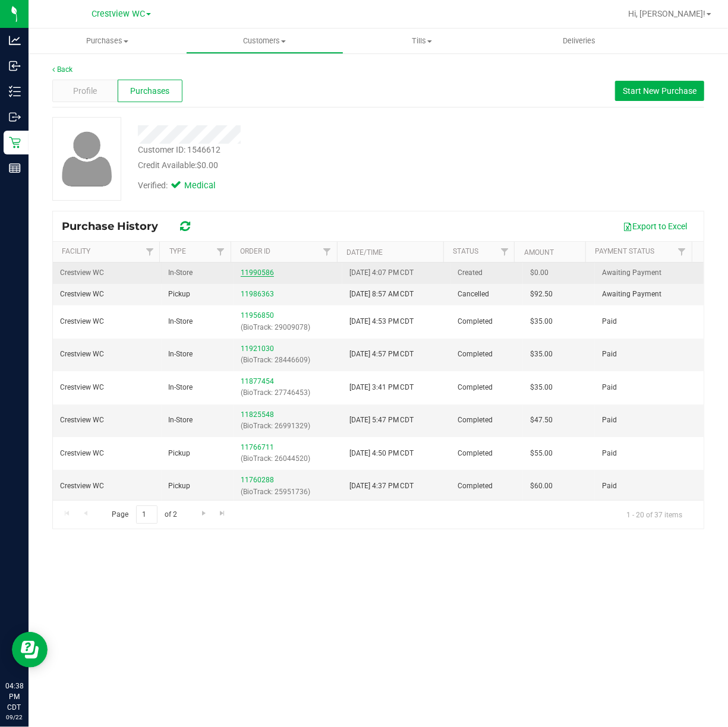
click at [253, 274] on link "11990586" at bounding box center [257, 272] width 33 height 8
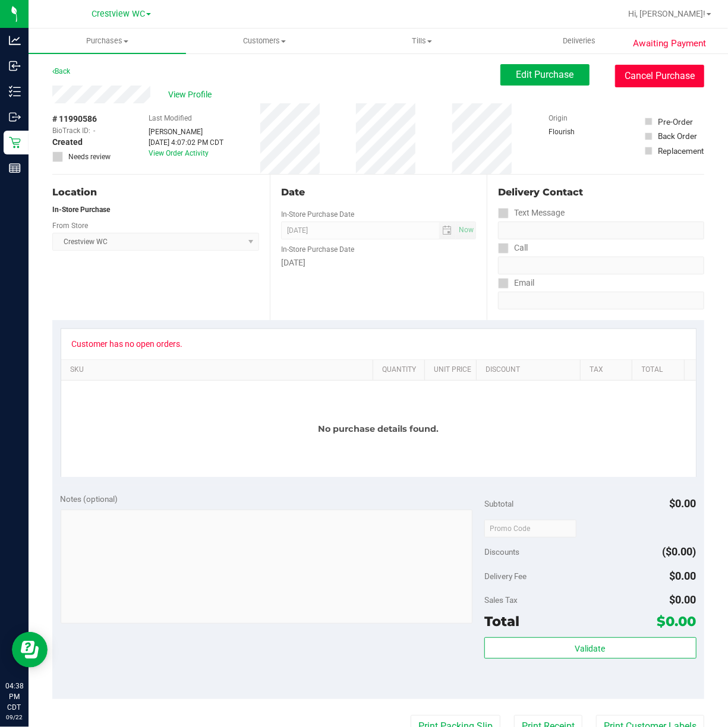
click at [665, 84] on button "Cancel Purchase" at bounding box center [659, 76] width 89 height 23
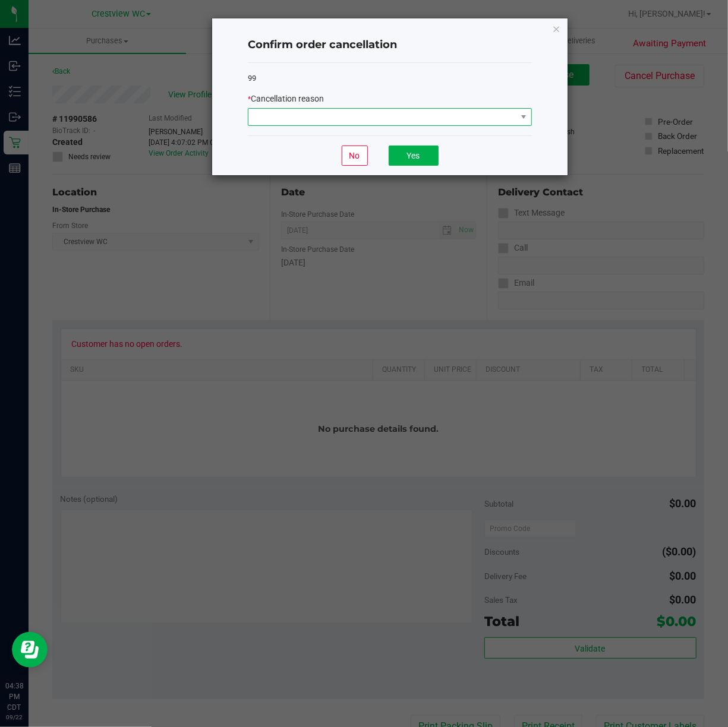
click at [354, 117] on span at bounding box center [382, 117] width 268 height 17
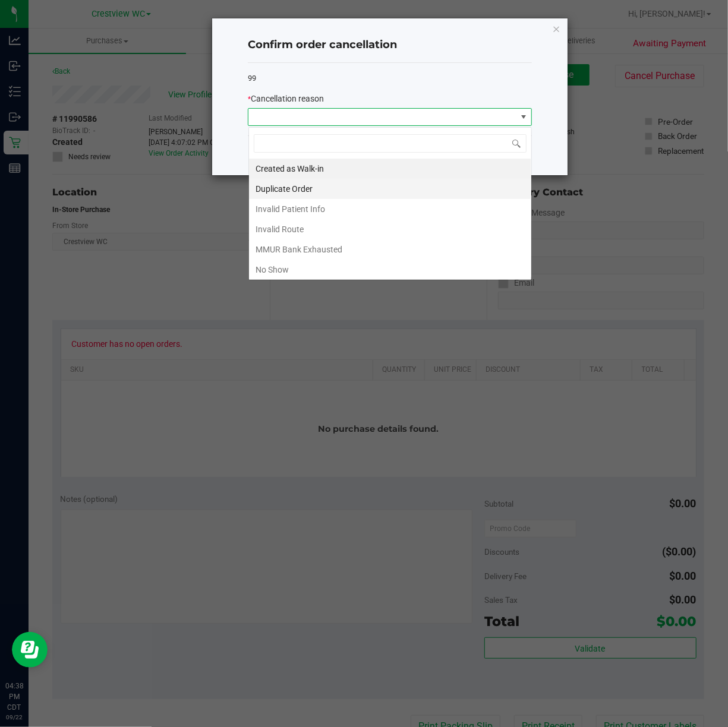
scroll to position [18, 283]
click at [299, 182] on li "Duplicate Order" at bounding box center [390, 189] width 282 height 20
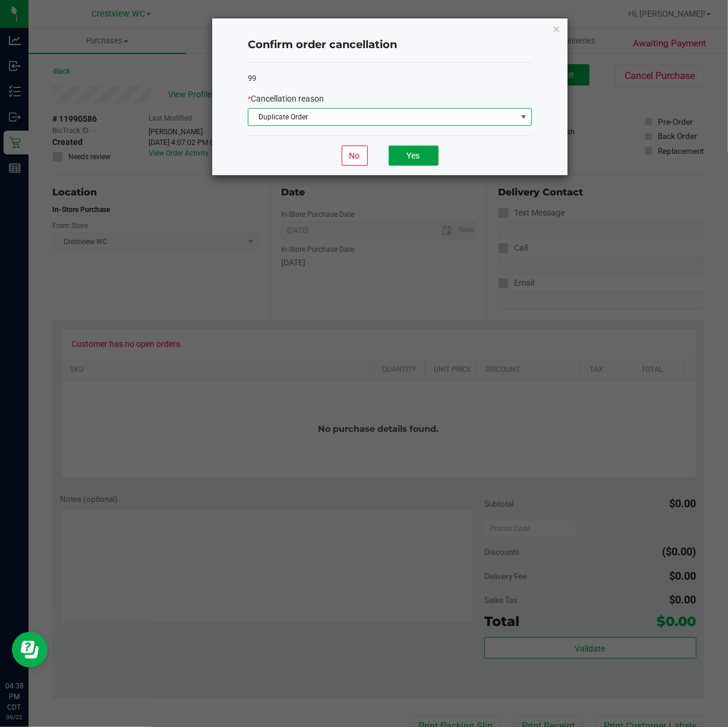
click at [404, 152] on button "Yes" at bounding box center [413, 156] width 50 height 20
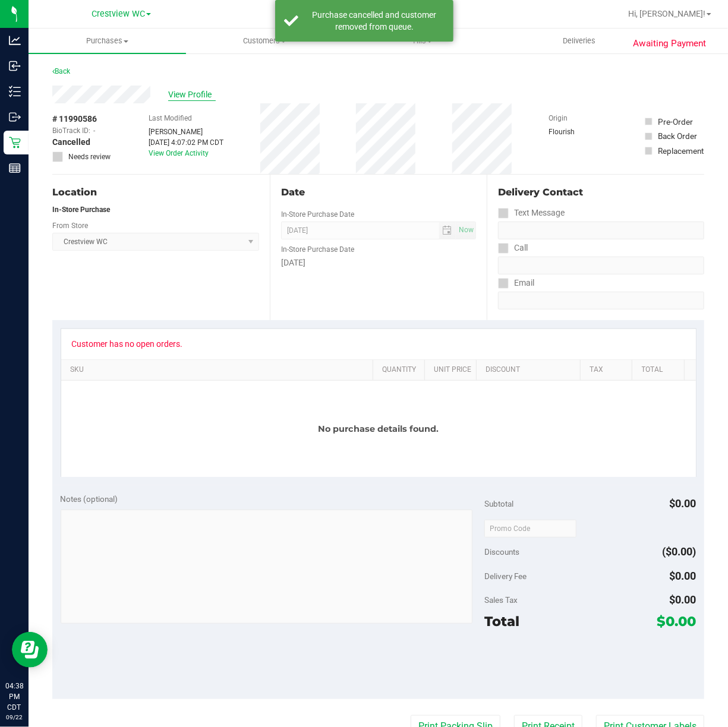
click at [198, 89] on span "View Profile" at bounding box center [192, 94] width 48 height 12
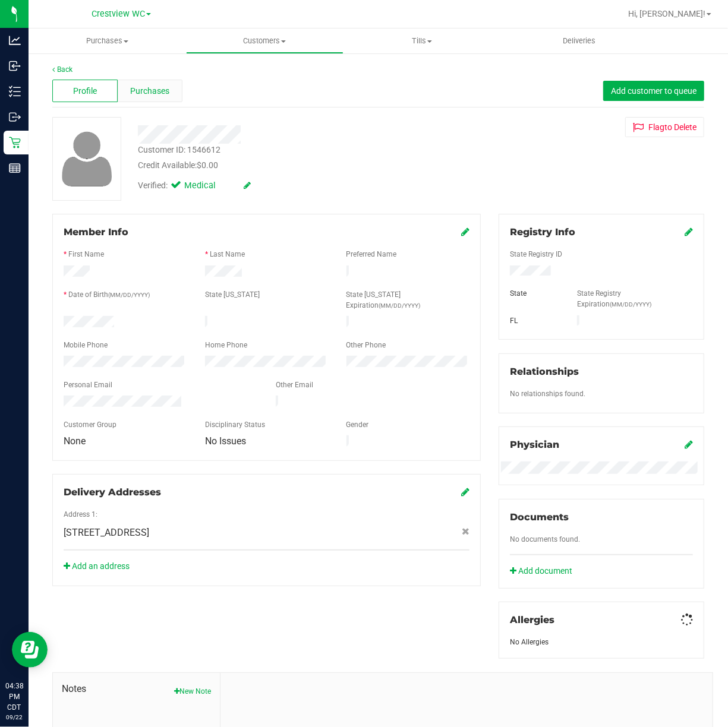
click at [139, 91] on span "Purchases" at bounding box center [150, 91] width 39 height 12
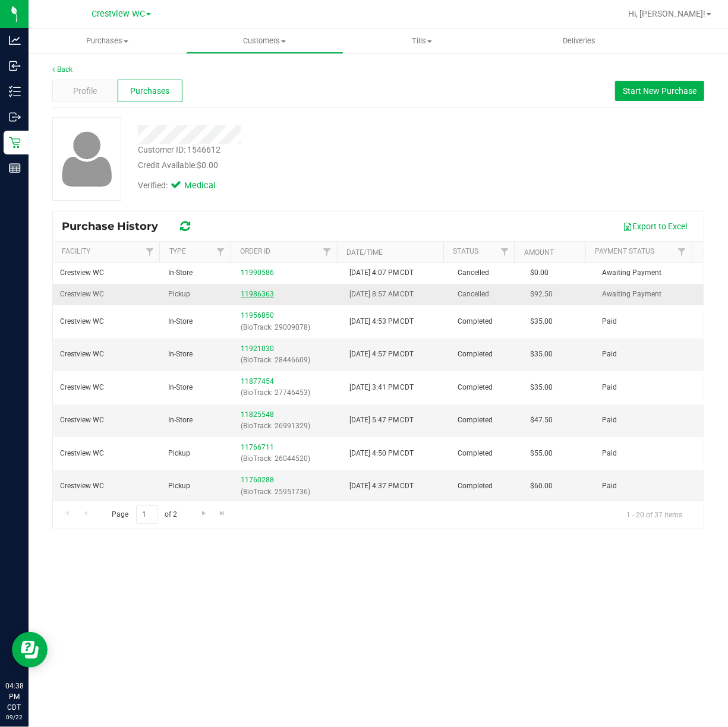
click at [254, 292] on link "11986363" at bounding box center [257, 294] width 33 height 8
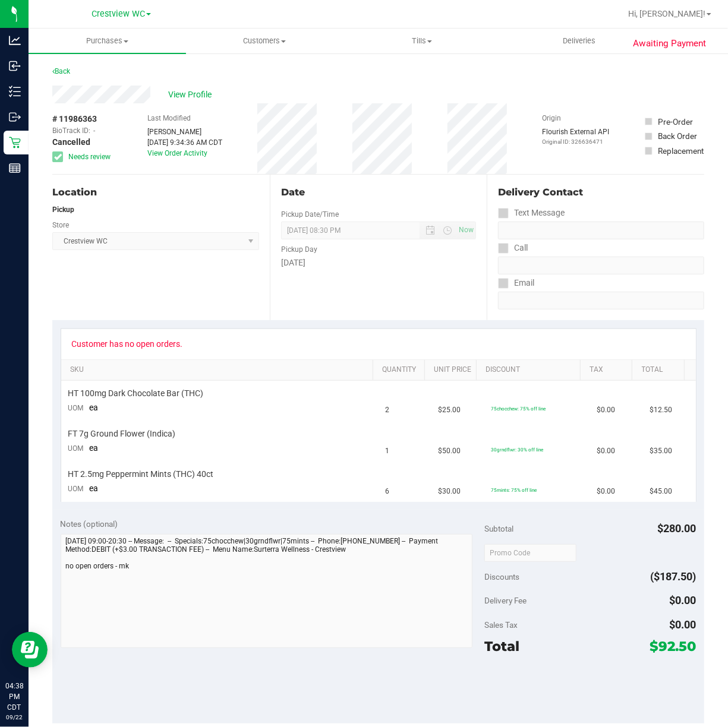
click at [50, 570] on div "Awaiting Payment Back View Profile # 11986363 BioTrack ID: - Cancelled Needs re…" at bounding box center [378, 542] width 699 height 981
click at [31, 570] on div "Awaiting Payment Back View Profile # 11986363 BioTrack ID: - Cancelled Needs re…" at bounding box center [378, 542] width 699 height 981
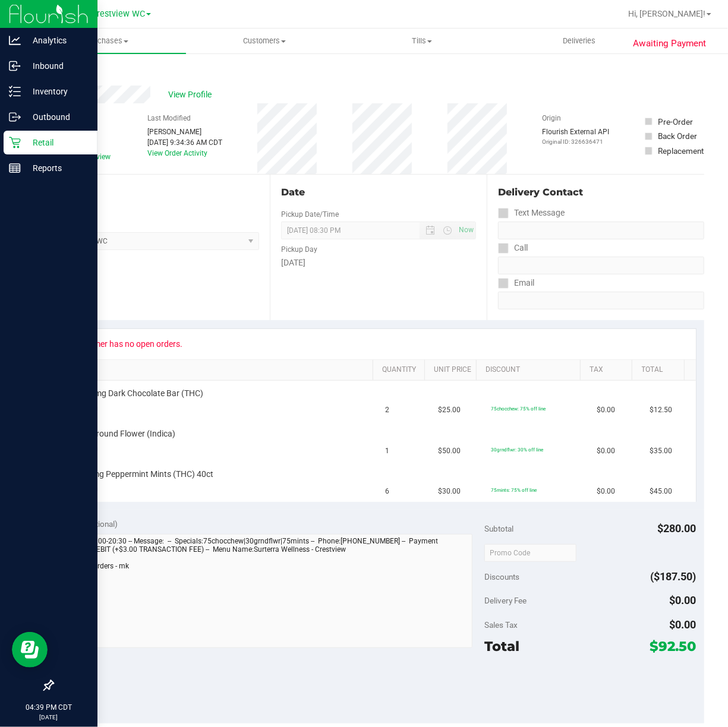
click at [27, 151] on div "Retail" at bounding box center [51, 143] width 94 height 24
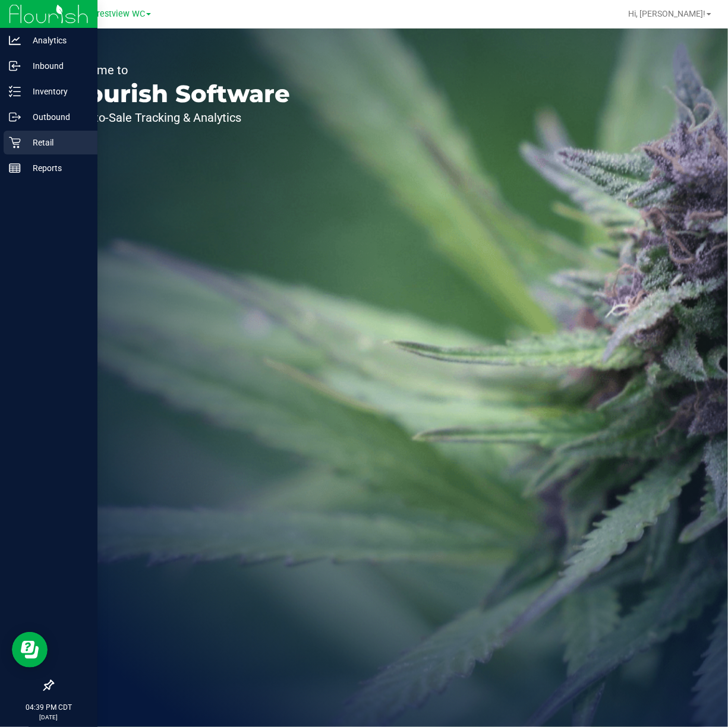
click at [12, 147] on icon at bounding box center [15, 143] width 12 height 12
